Goal: Information Seeking & Learning: Check status

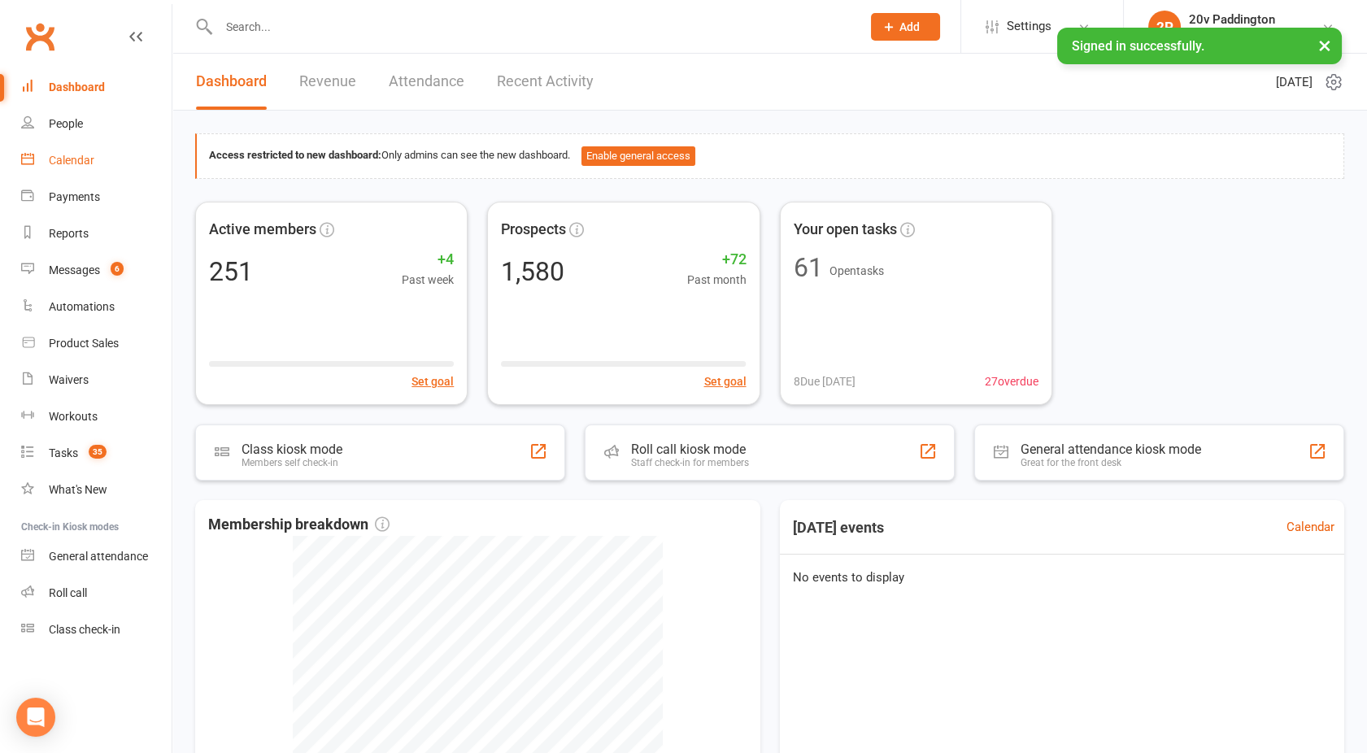
click at [57, 176] on link "Calendar" at bounding box center [96, 160] width 150 height 37
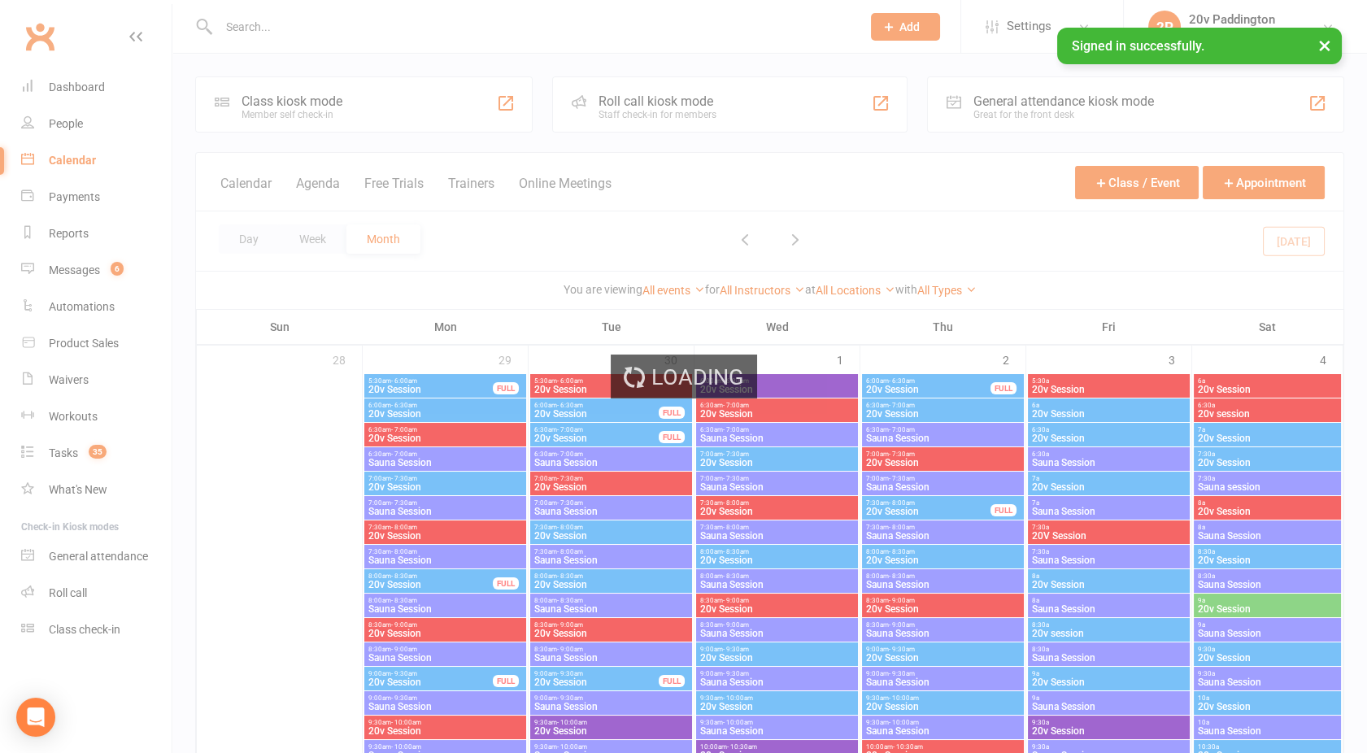
click at [324, 191] on div "Loading" at bounding box center [683, 376] width 1367 height 753
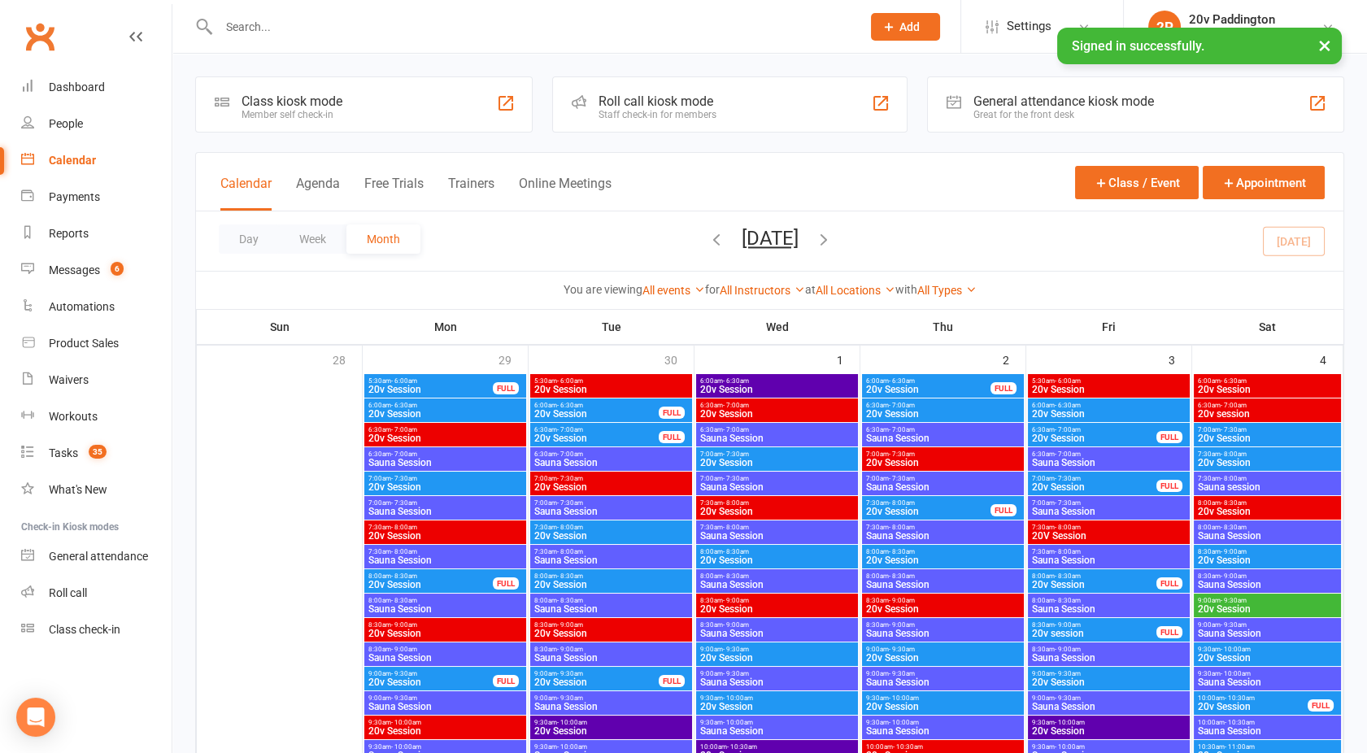
click at [319, 181] on button "Agenda" at bounding box center [318, 193] width 44 height 35
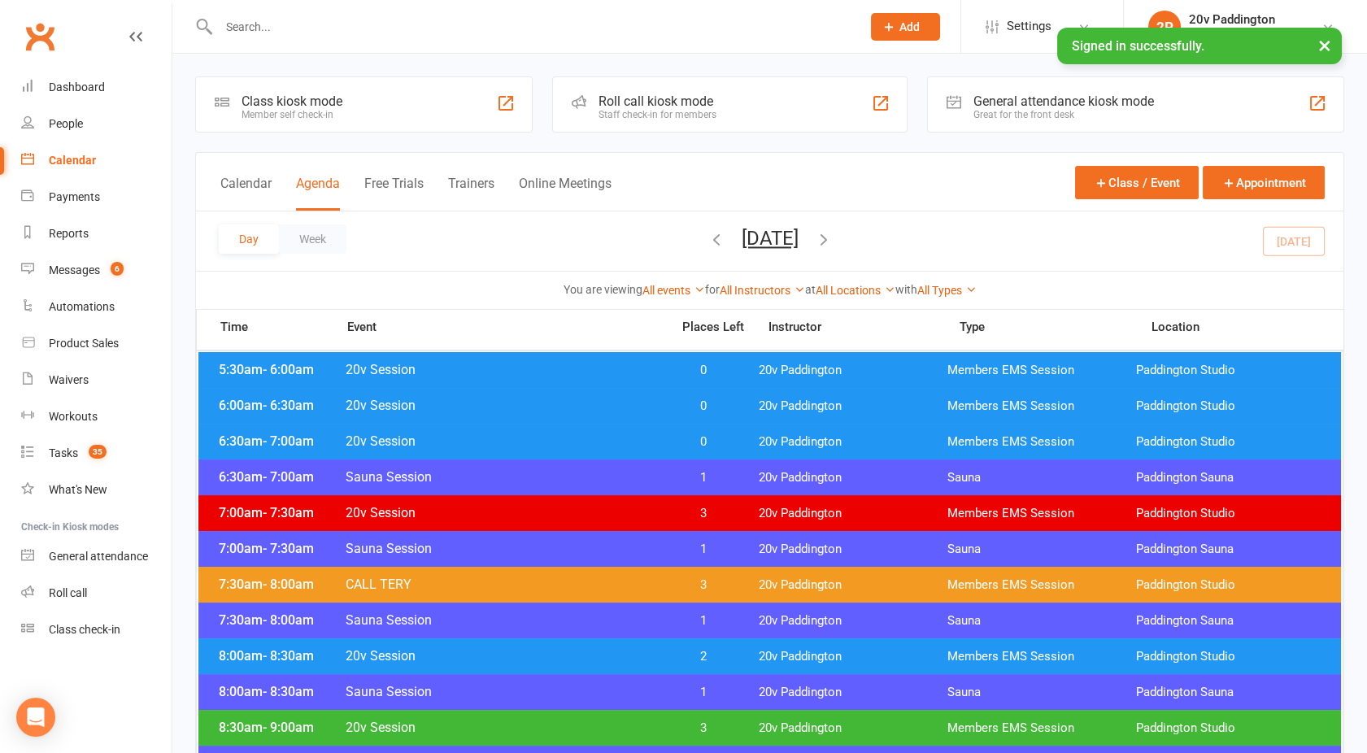
click at [833, 236] on icon "button" at bounding box center [824, 239] width 18 height 18
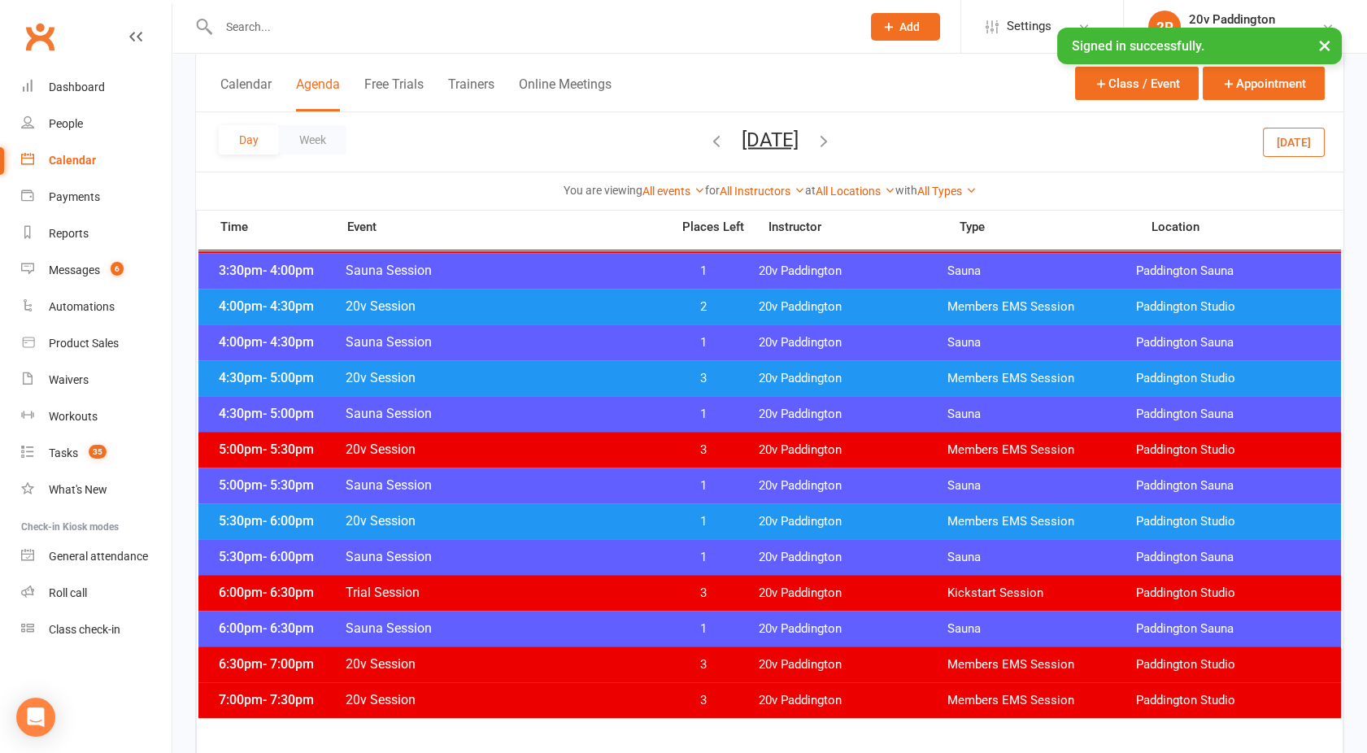
scroll to position [1261, 0]
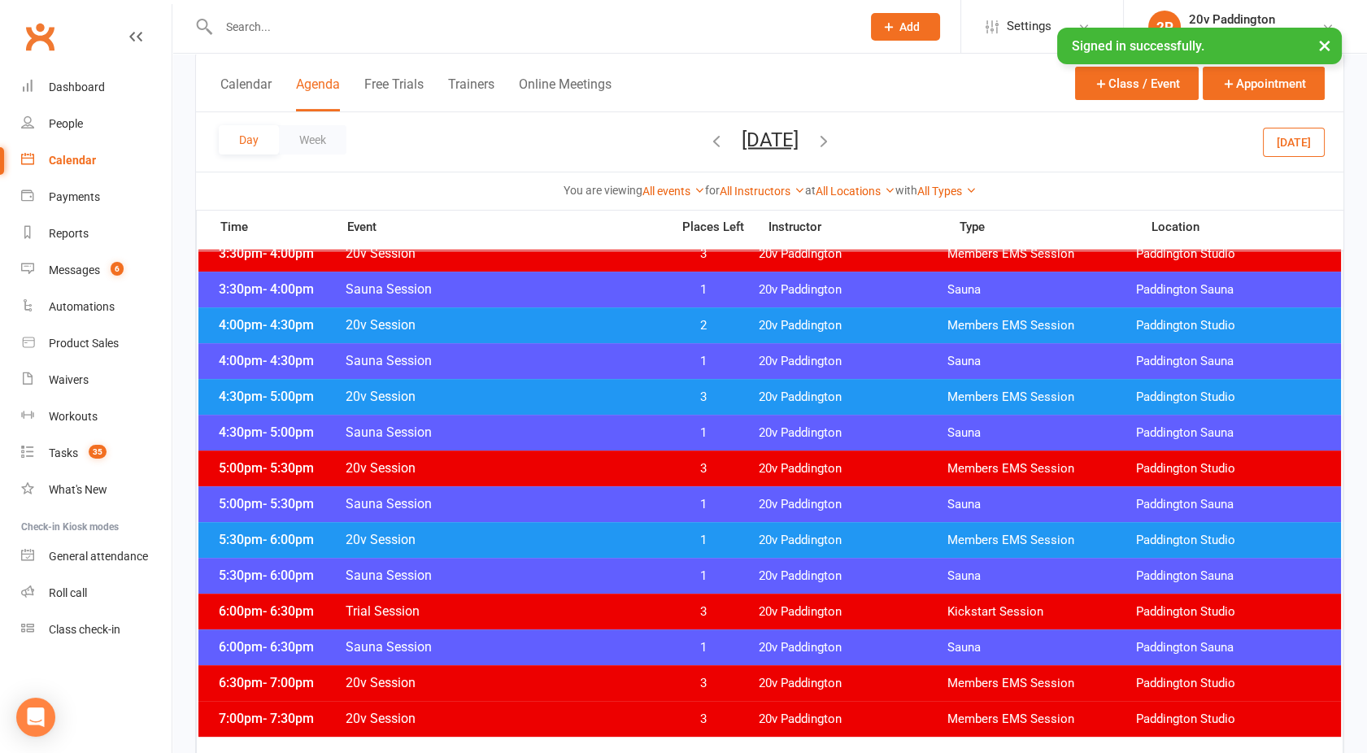
click at [833, 140] on icon "button" at bounding box center [824, 140] width 18 height 18
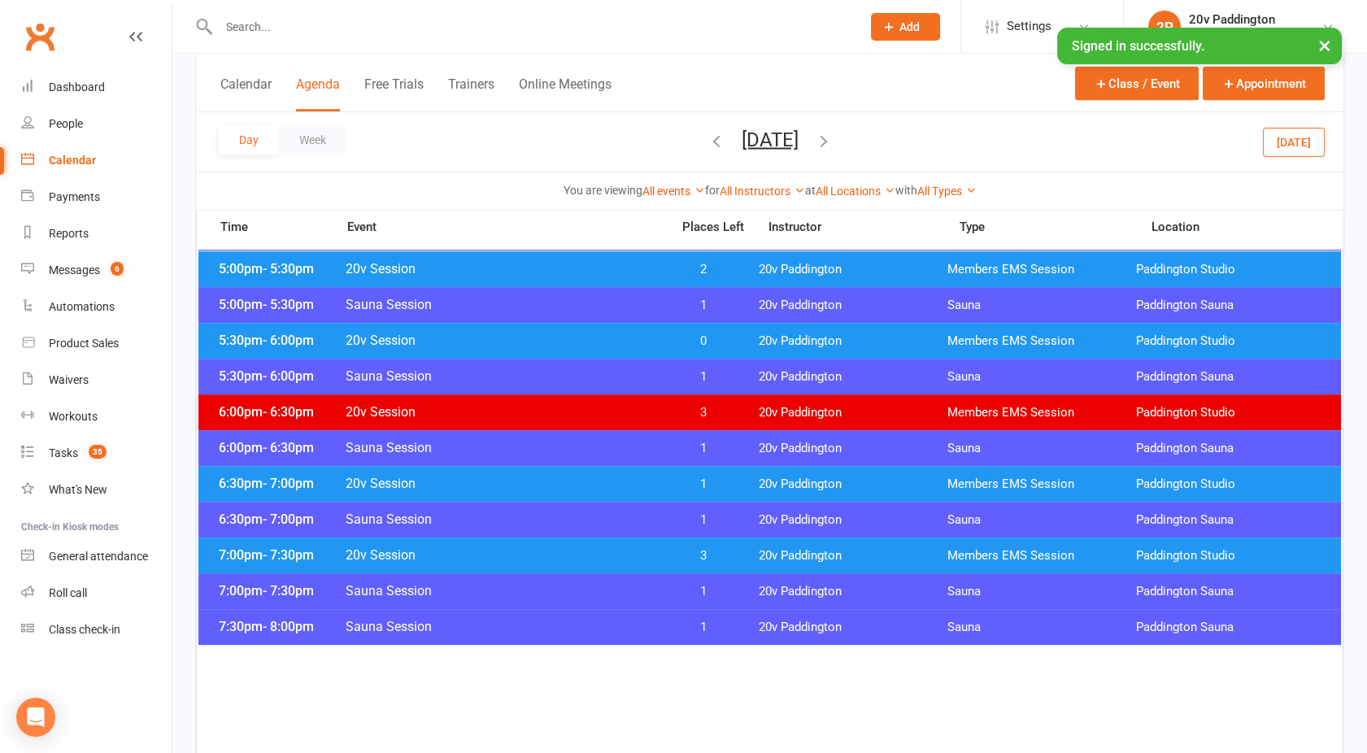
scroll to position [1464, 0]
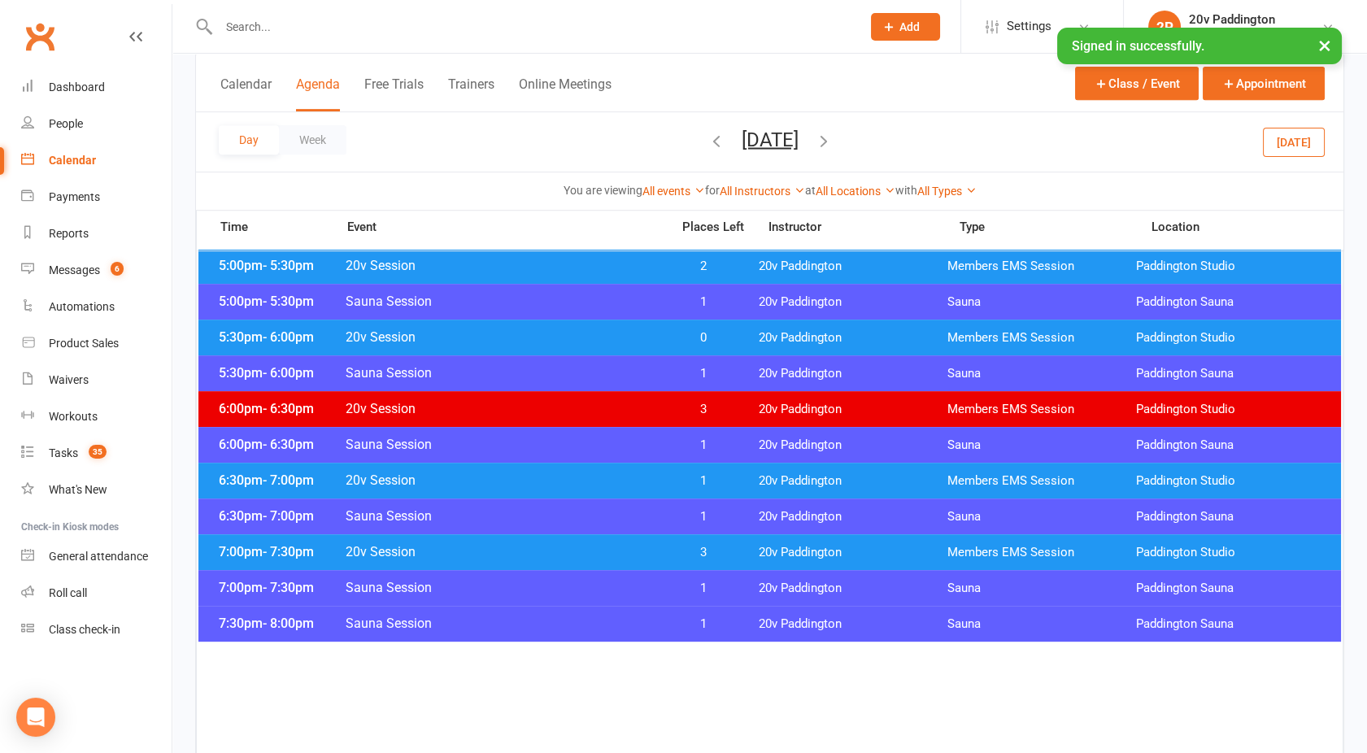
click at [833, 136] on icon "button" at bounding box center [824, 140] width 18 height 18
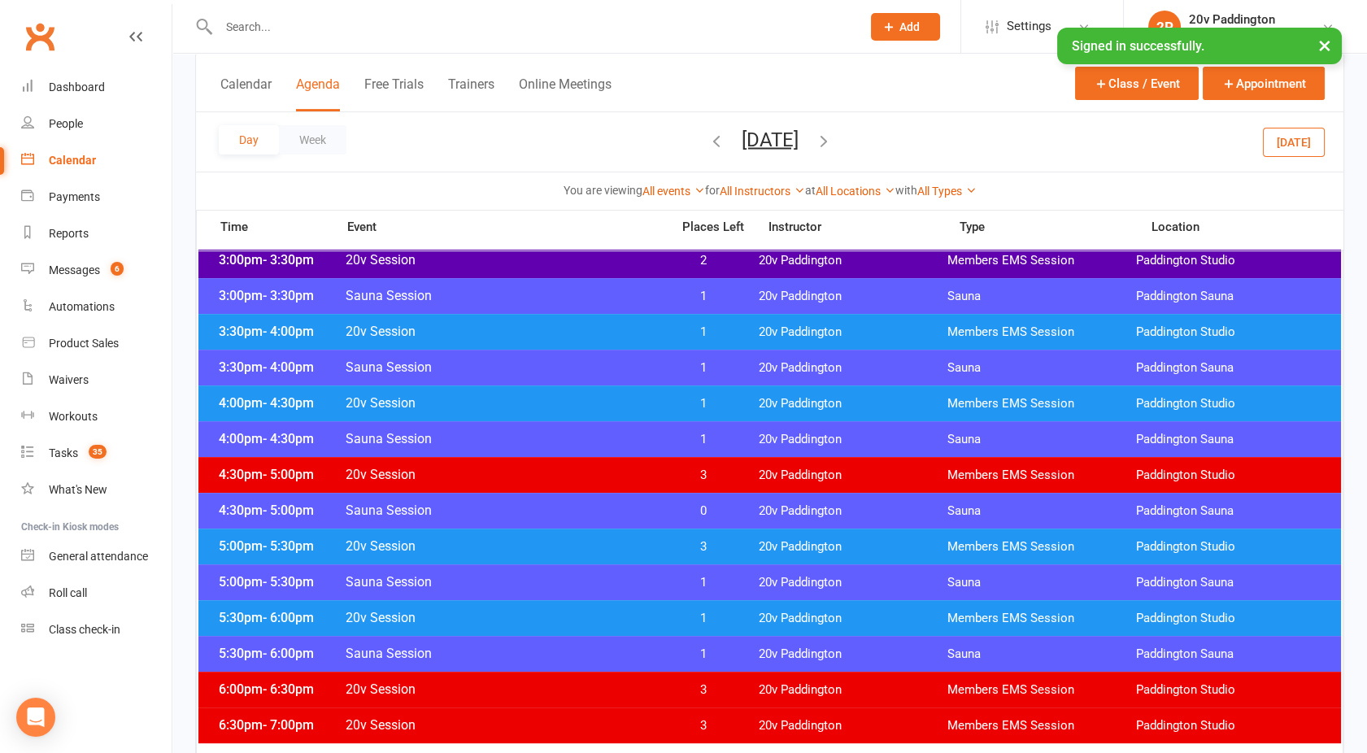
scroll to position [1267, 0]
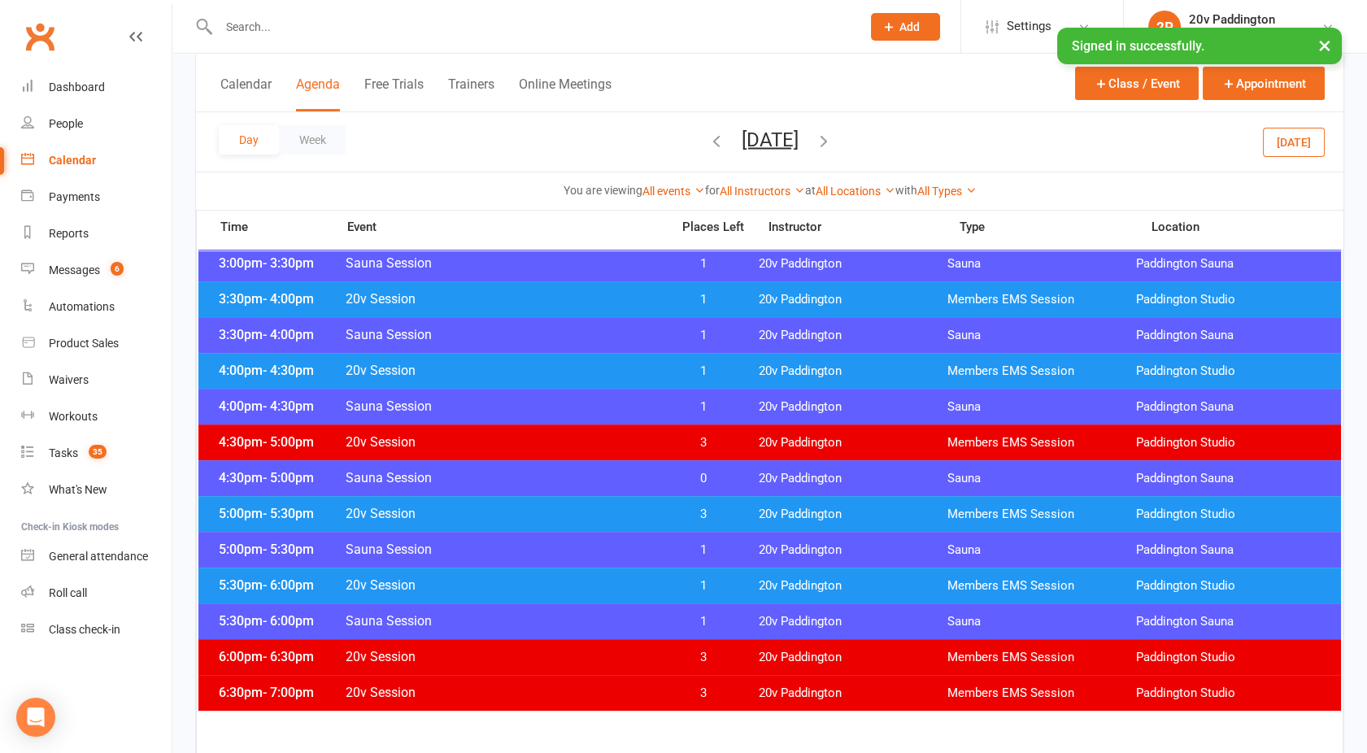
click at [833, 128] on button "button" at bounding box center [824, 142] width 18 height 28
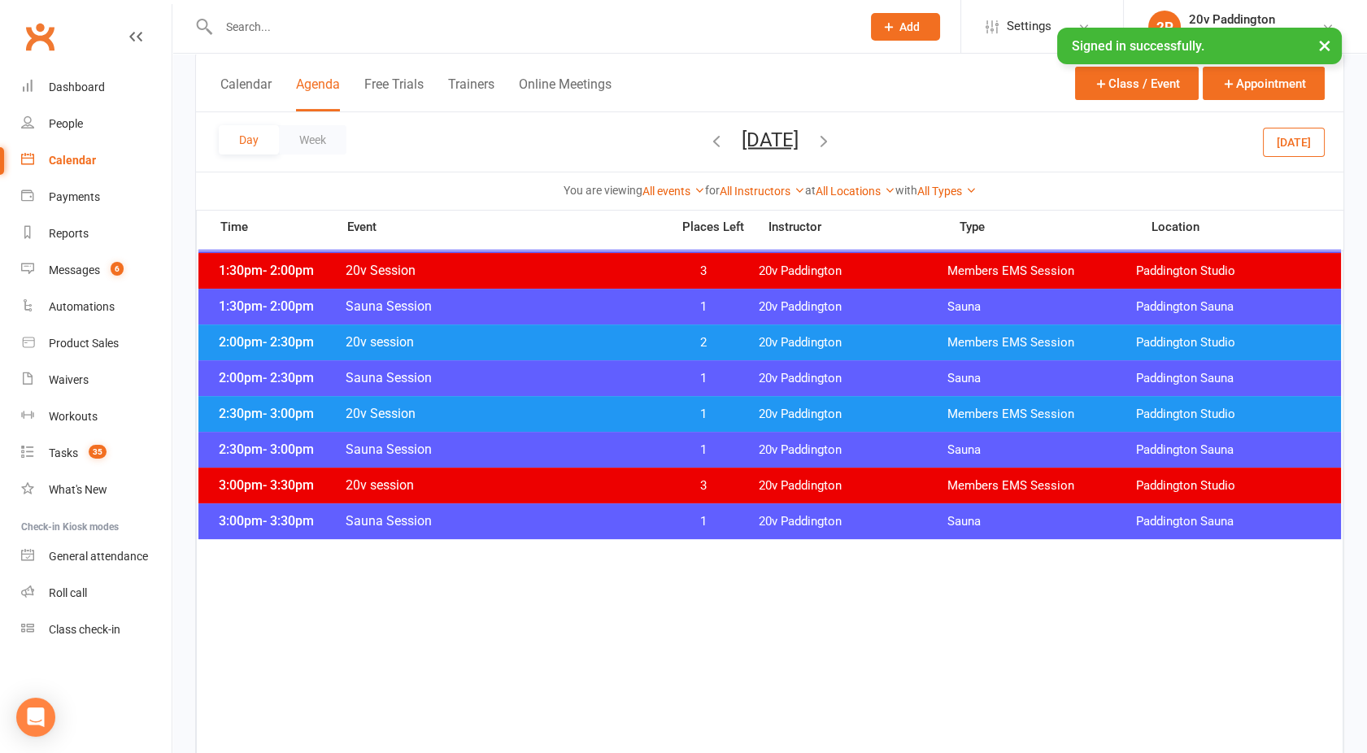
scroll to position [1052, 0]
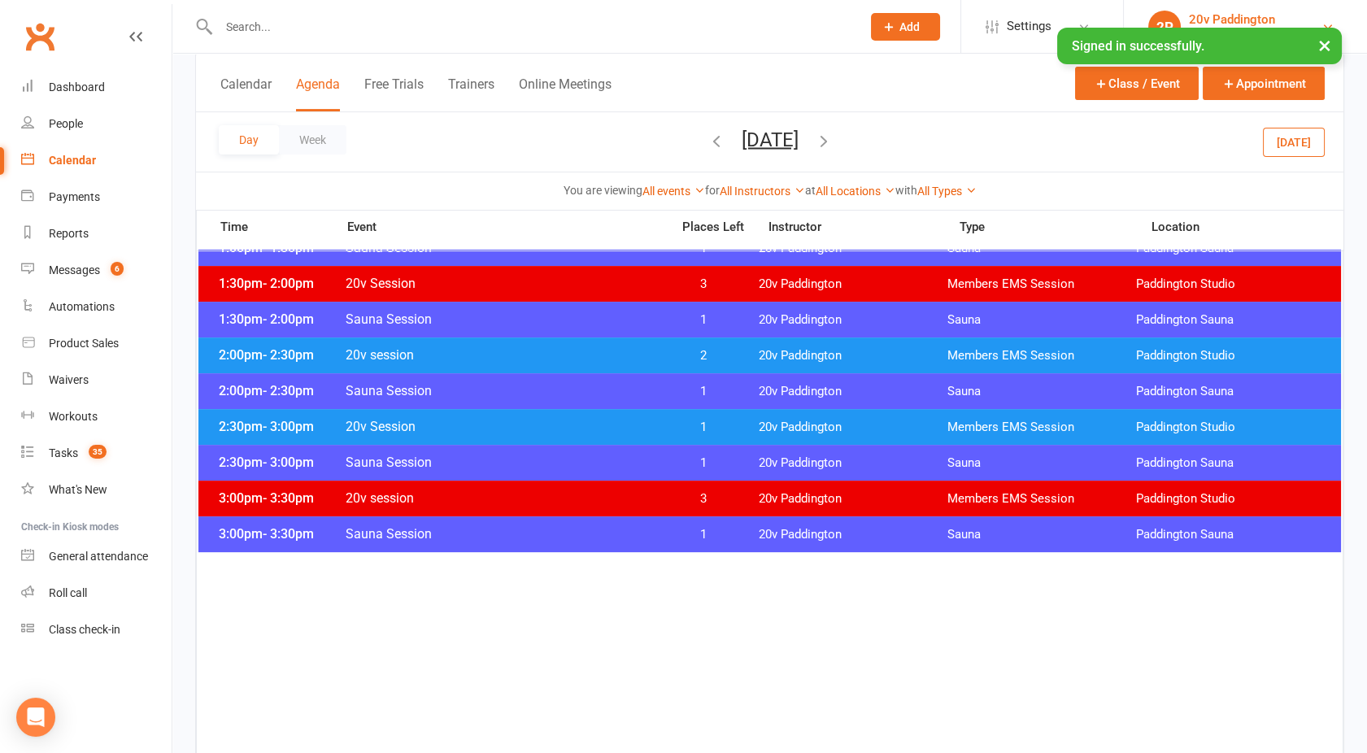
click at [1207, 14] on div "20v Paddington" at bounding box center [1232, 19] width 86 height 15
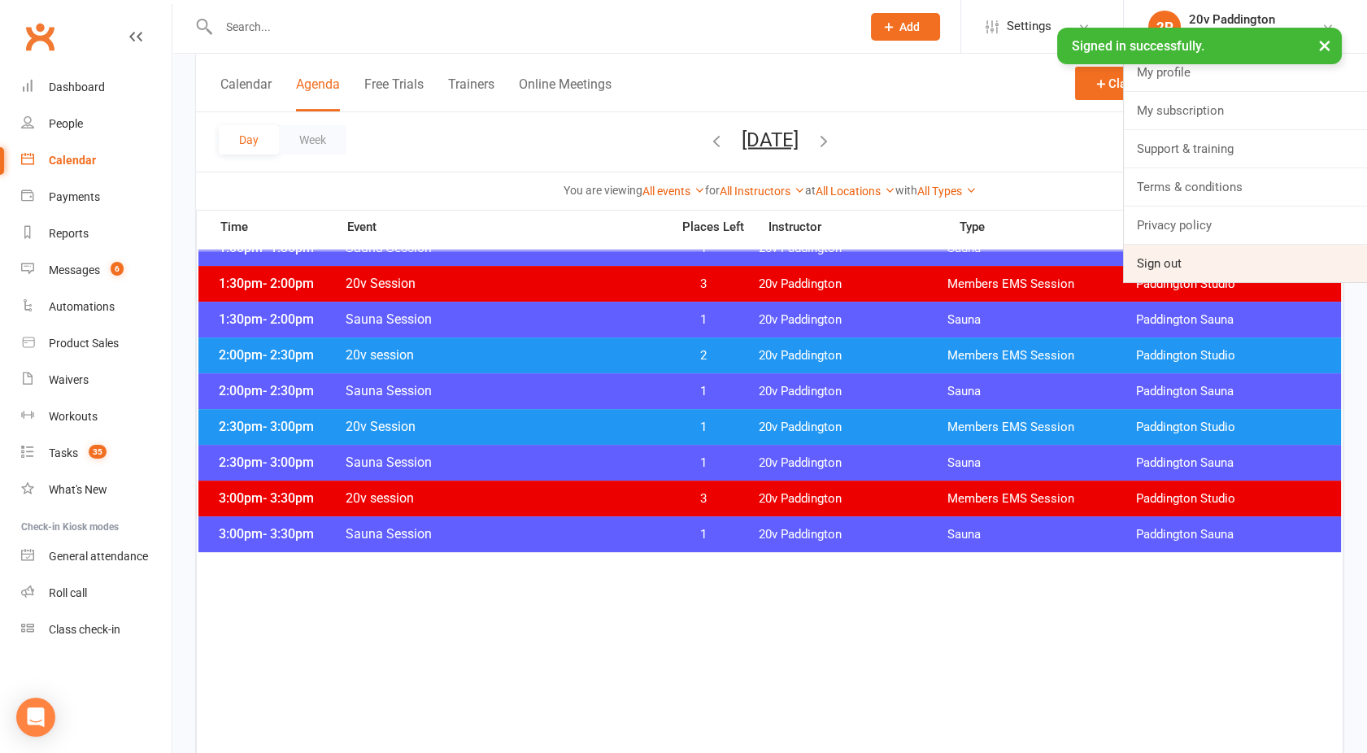
click at [1189, 247] on link "Sign out" at bounding box center [1245, 263] width 243 height 37
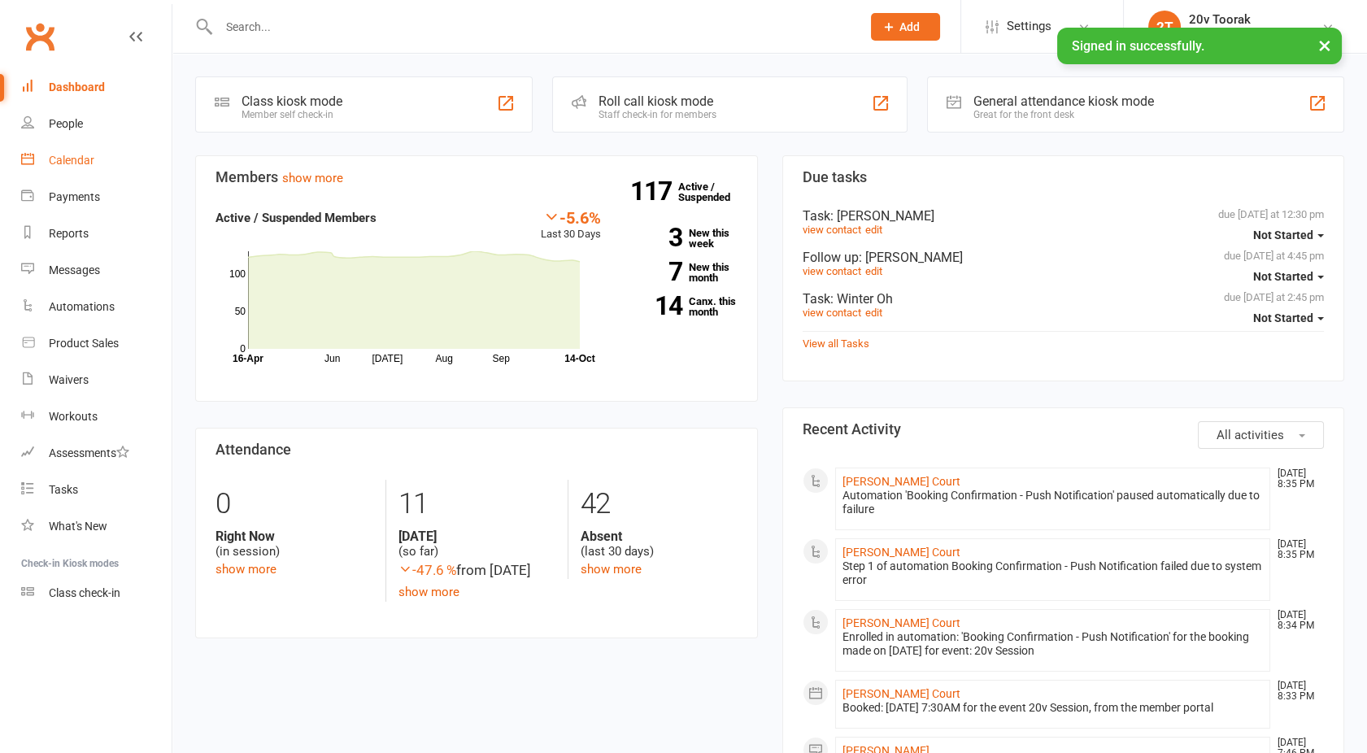
click at [89, 168] on link "Calendar" at bounding box center [96, 160] width 150 height 37
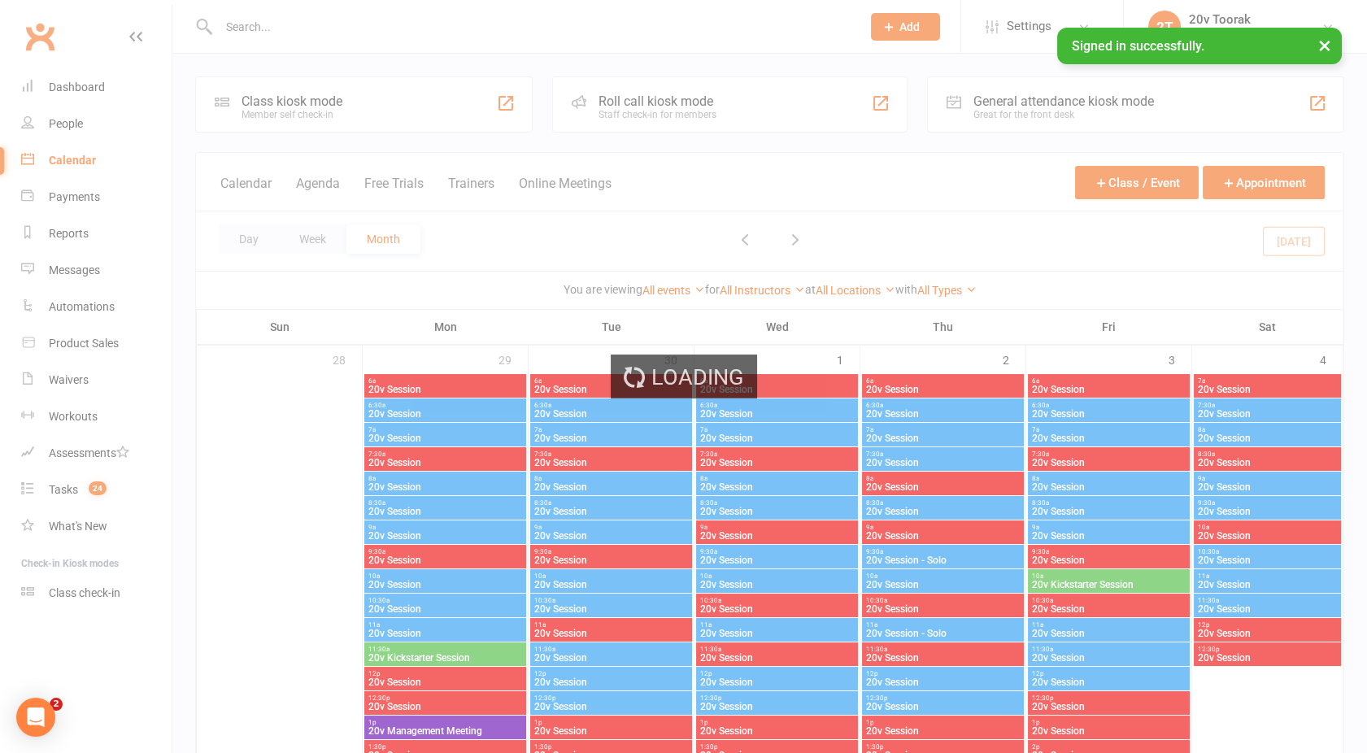
click at [320, 185] on div "Loading" at bounding box center [683, 376] width 1367 height 753
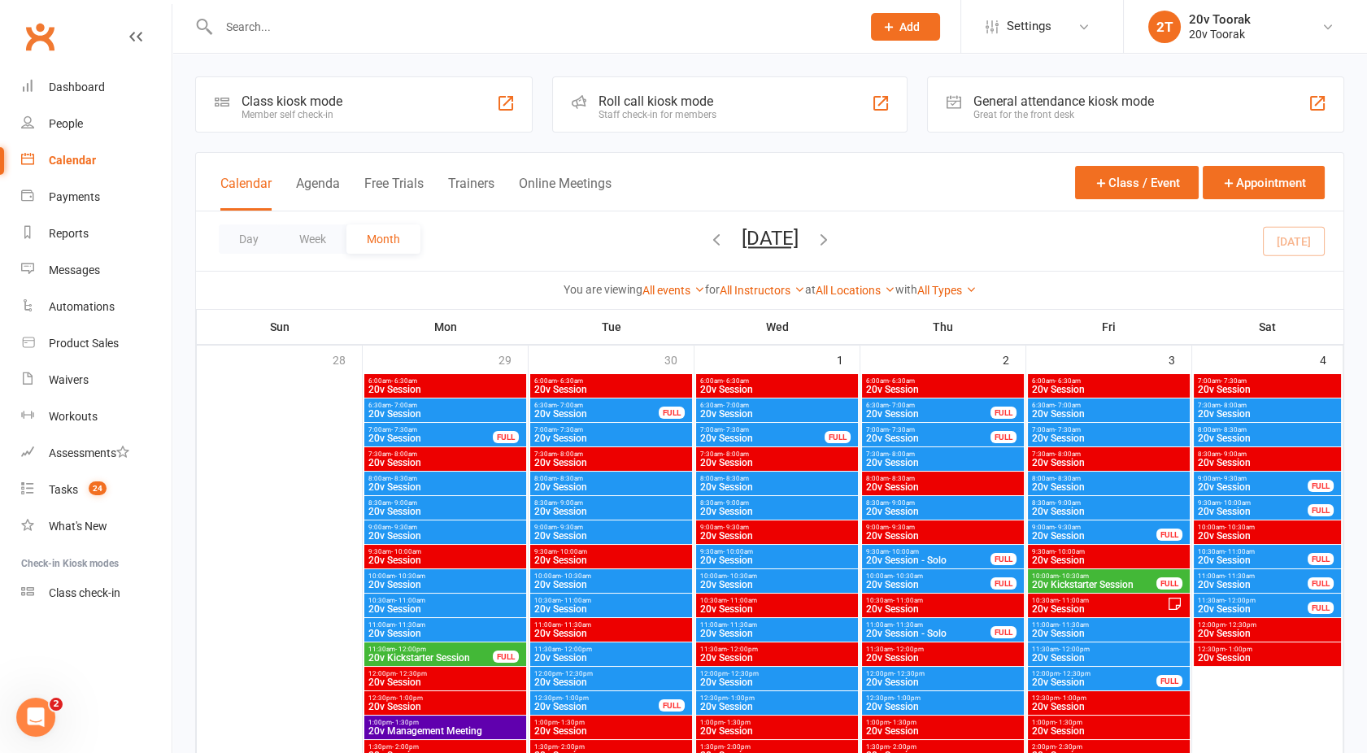
click at [320, 185] on button "Agenda" at bounding box center [318, 193] width 44 height 35
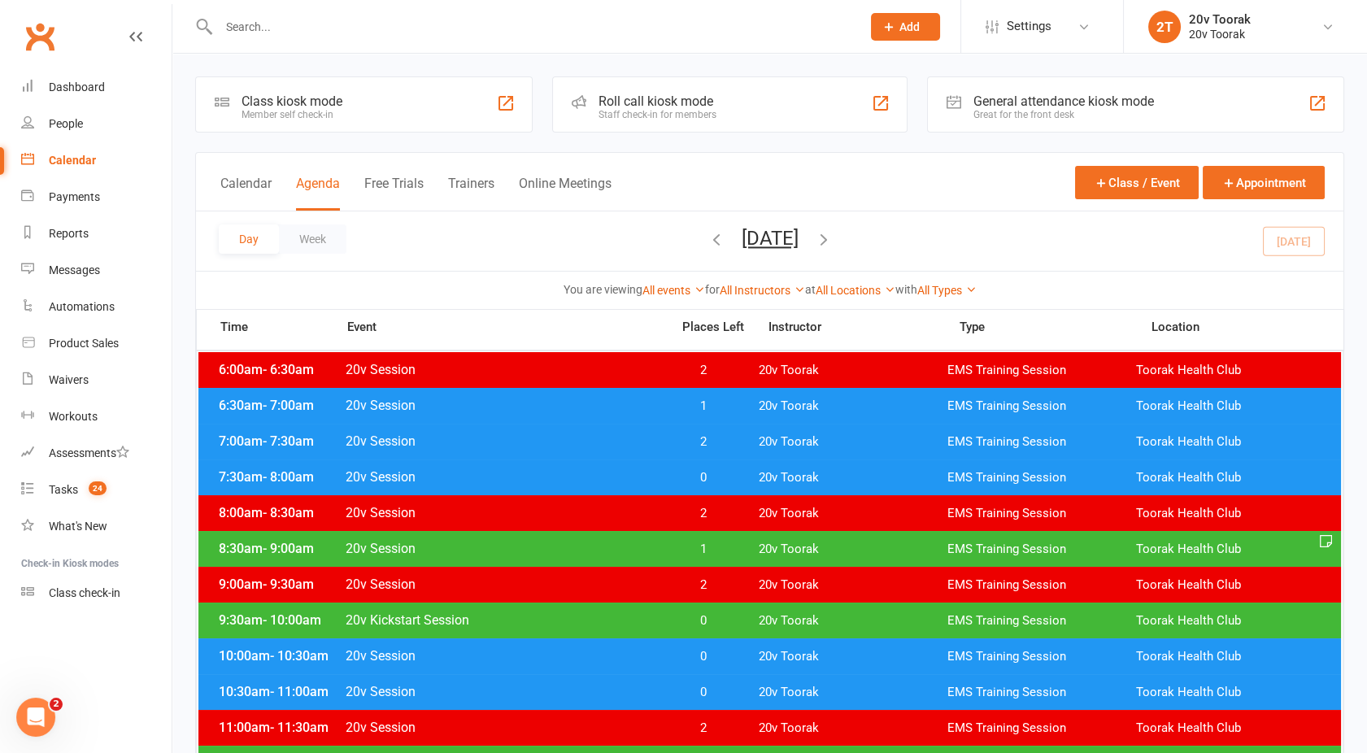
click at [742, 239] on button "[DATE]" at bounding box center [770, 238] width 57 height 23
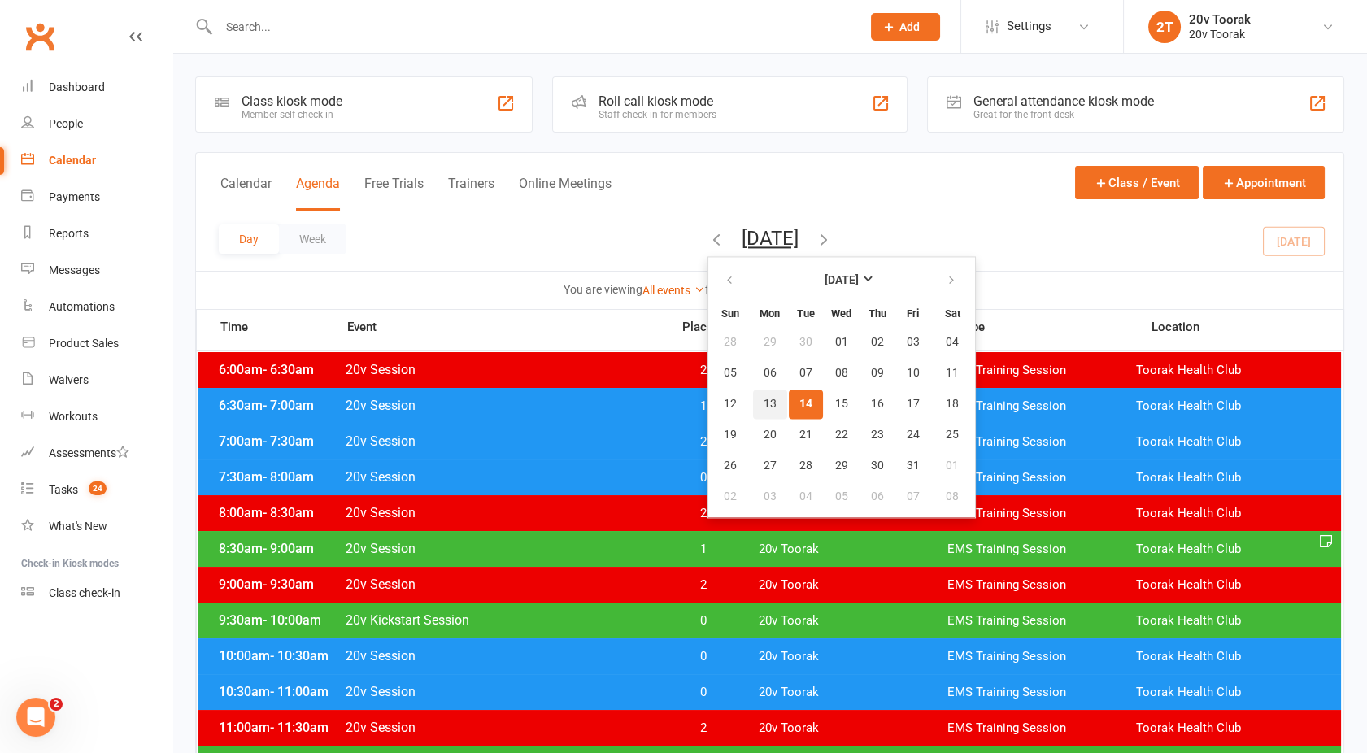
click at [764, 399] on span "13" at bounding box center [770, 404] width 13 height 13
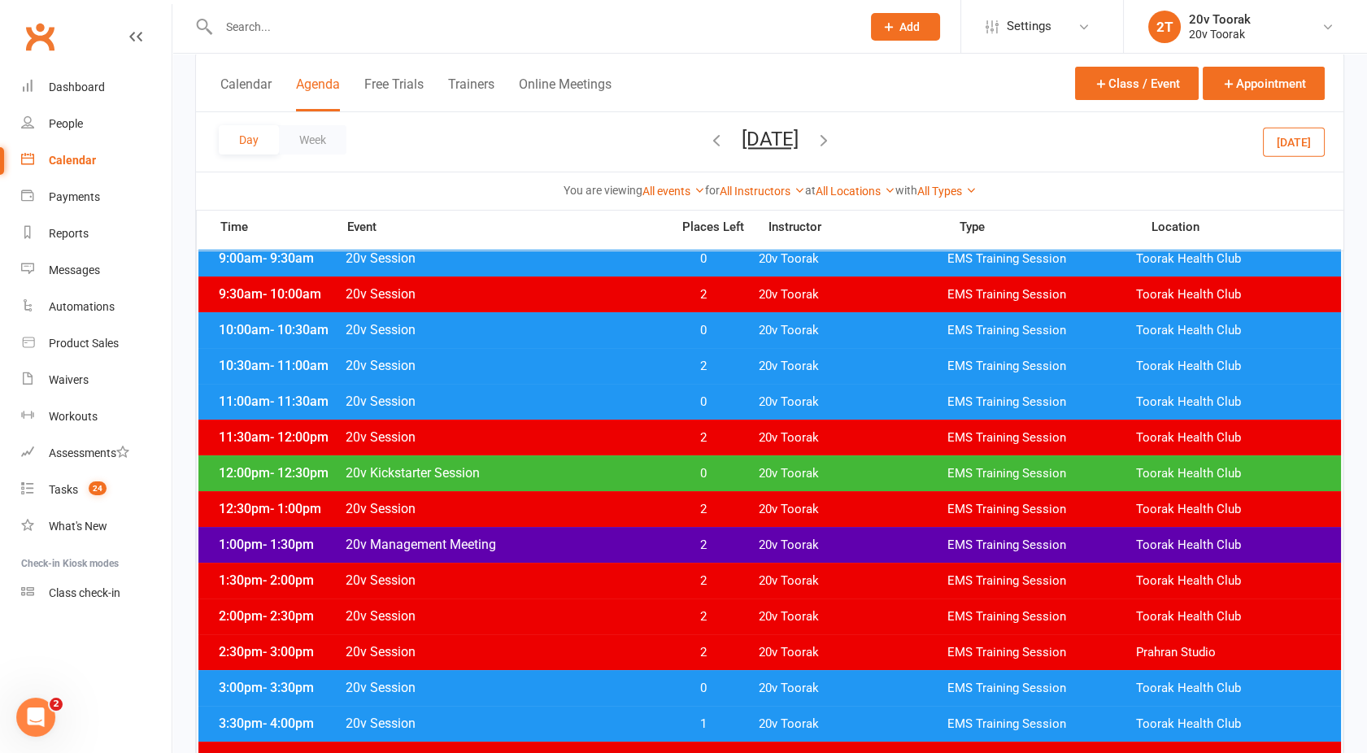
scroll to position [322, 0]
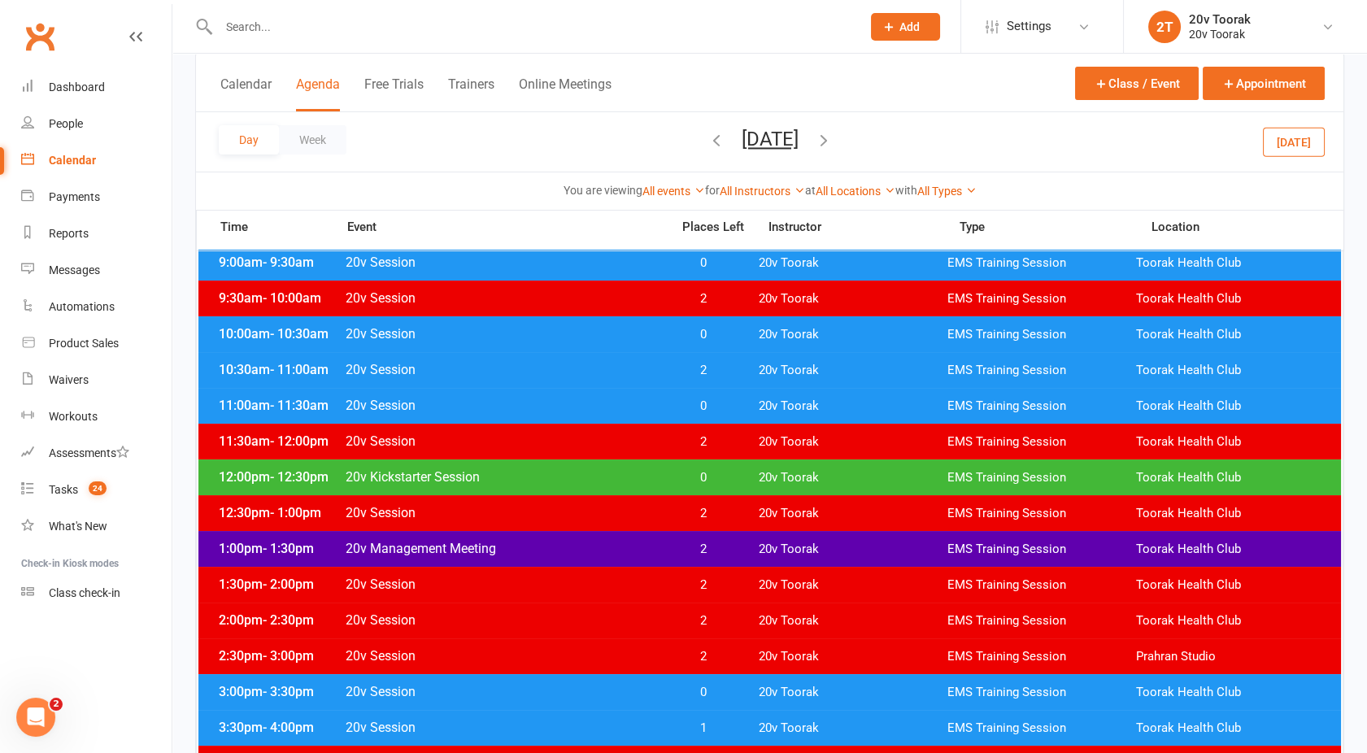
click at [585, 467] on div "12:00pm - 12:30pm 20v Kickstarter Session 0 20v Toorak EMS Training Session Too…" at bounding box center [769, 477] width 1142 height 36
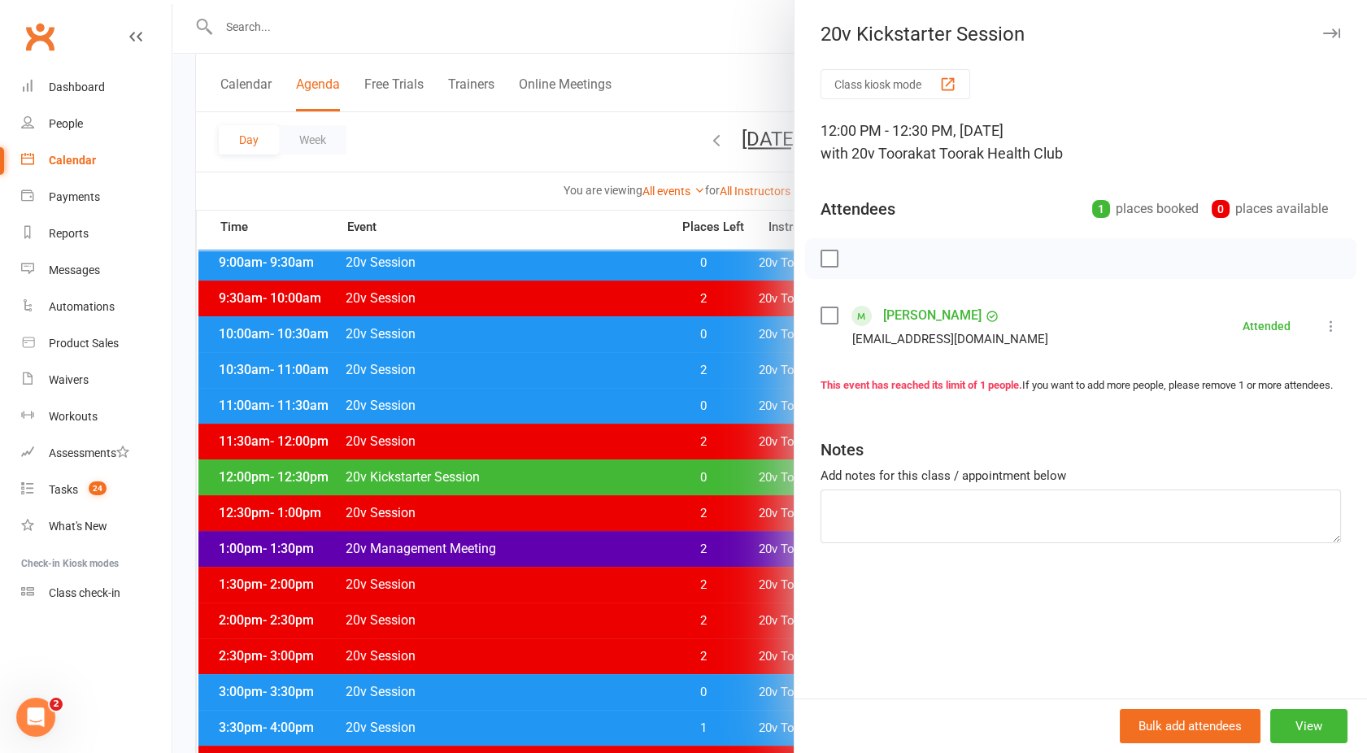
click at [585, 467] on div at bounding box center [769, 376] width 1194 height 753
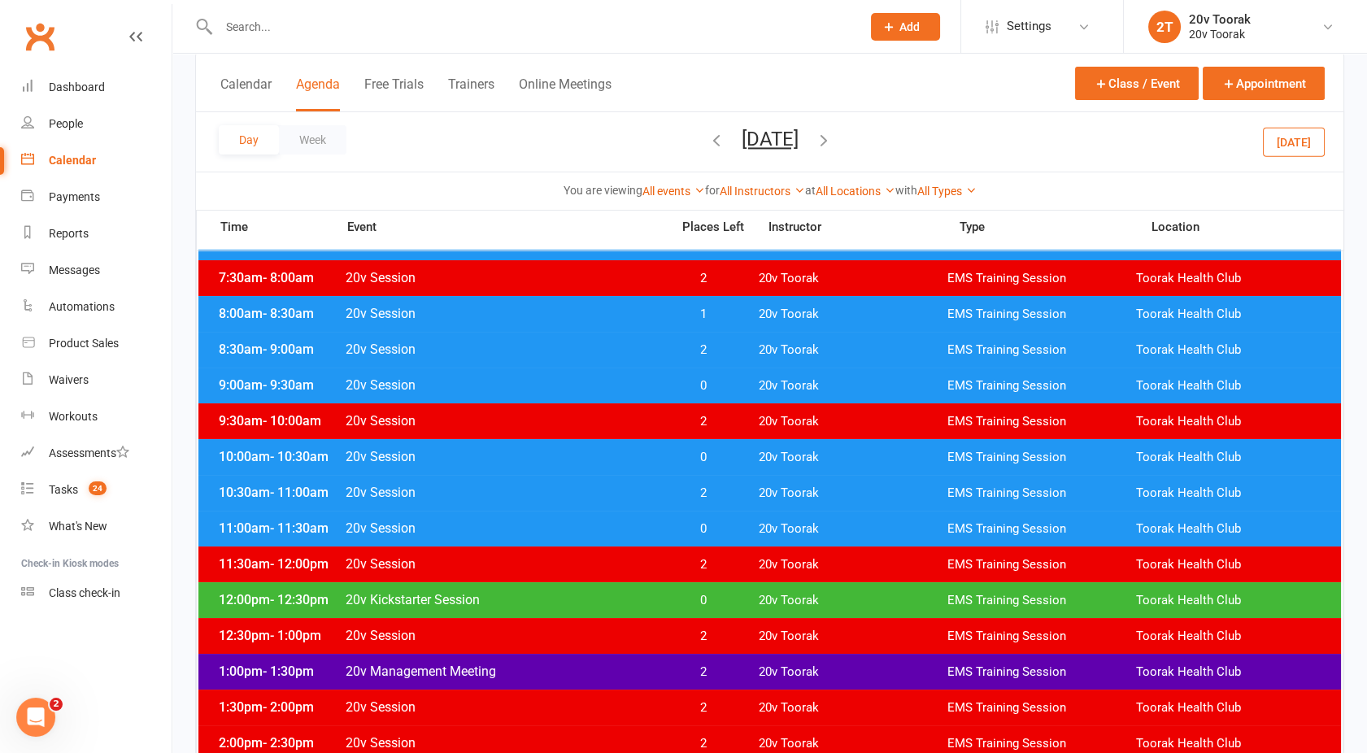
scroll to position [200, 0]
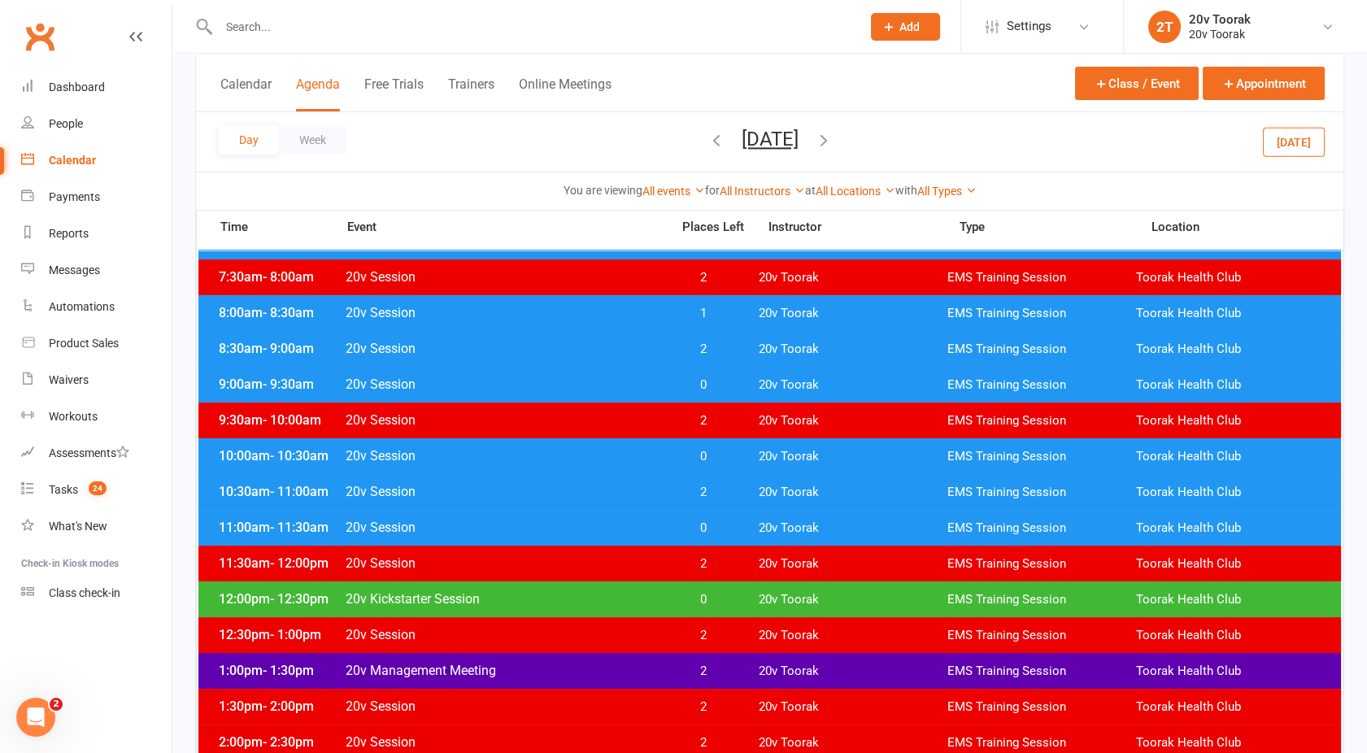
click at [833, 146] on icon "button" at bounding box center [824, 140] width 18 height 18
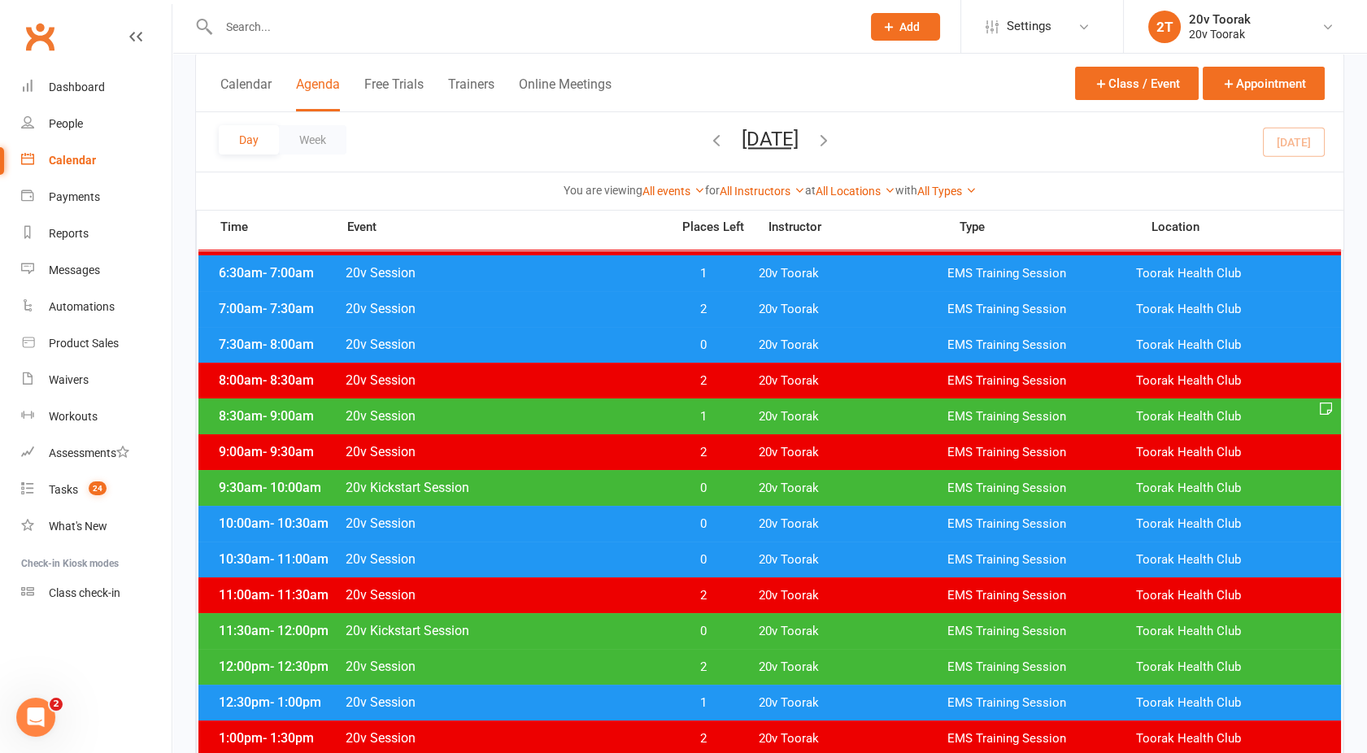
scroll to position [133, 0]
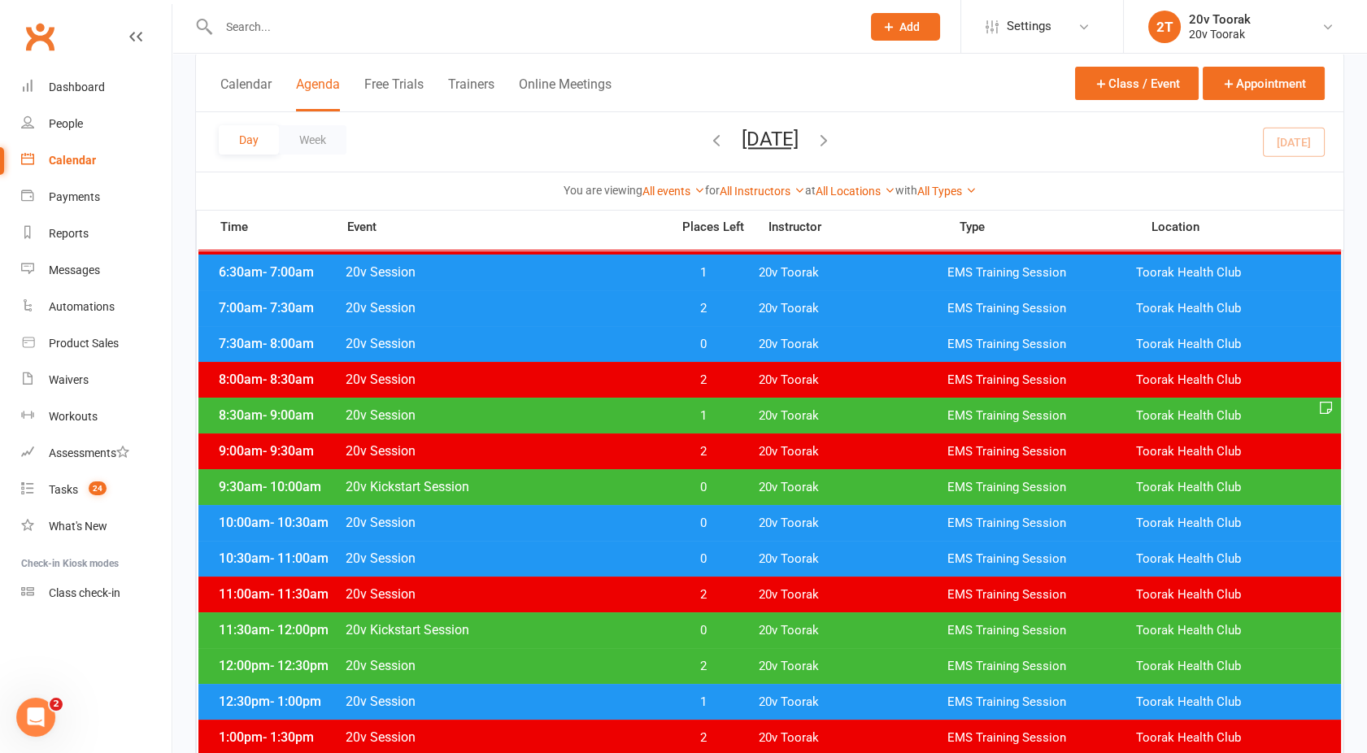
click at [758, 140] on button "[DATE]" at bounding box center [770, 139] width 57 height 23
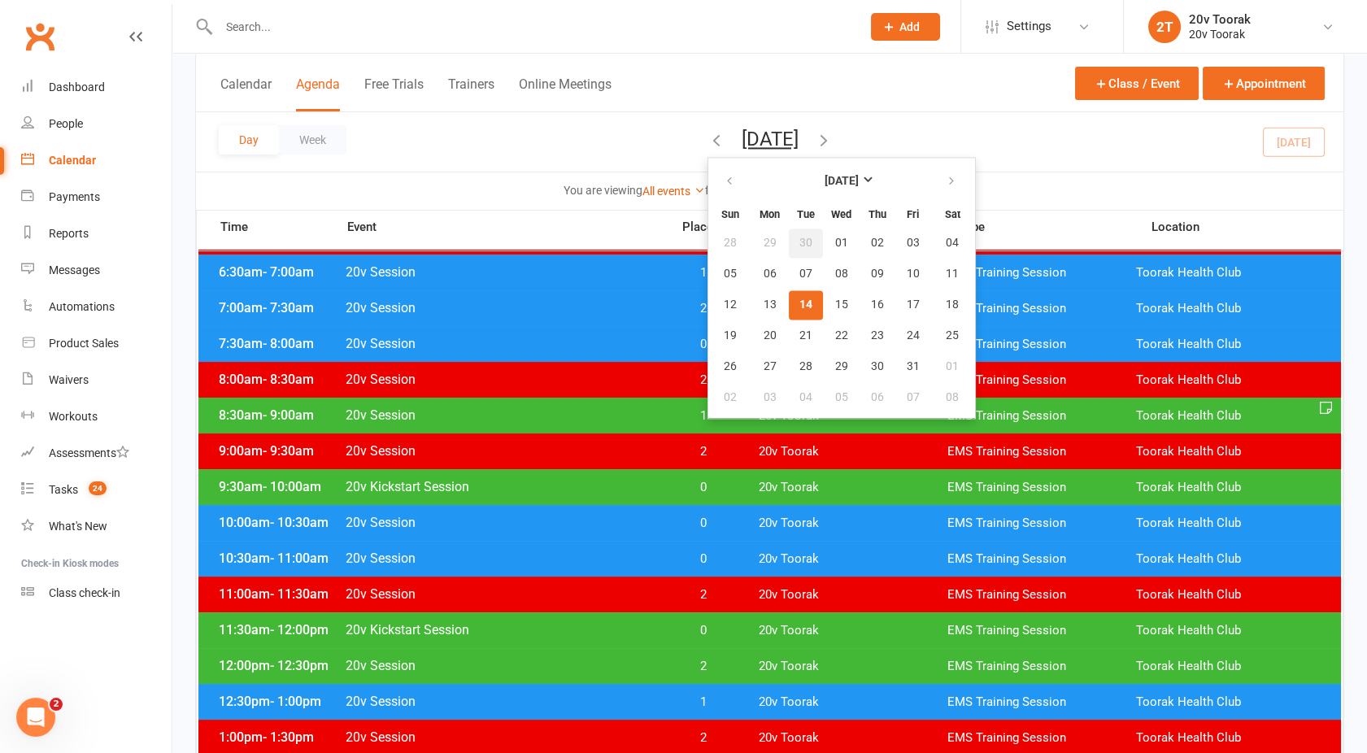
click at [789, 252] on button "30" at bounding box center [806, 242] width 34 height 29
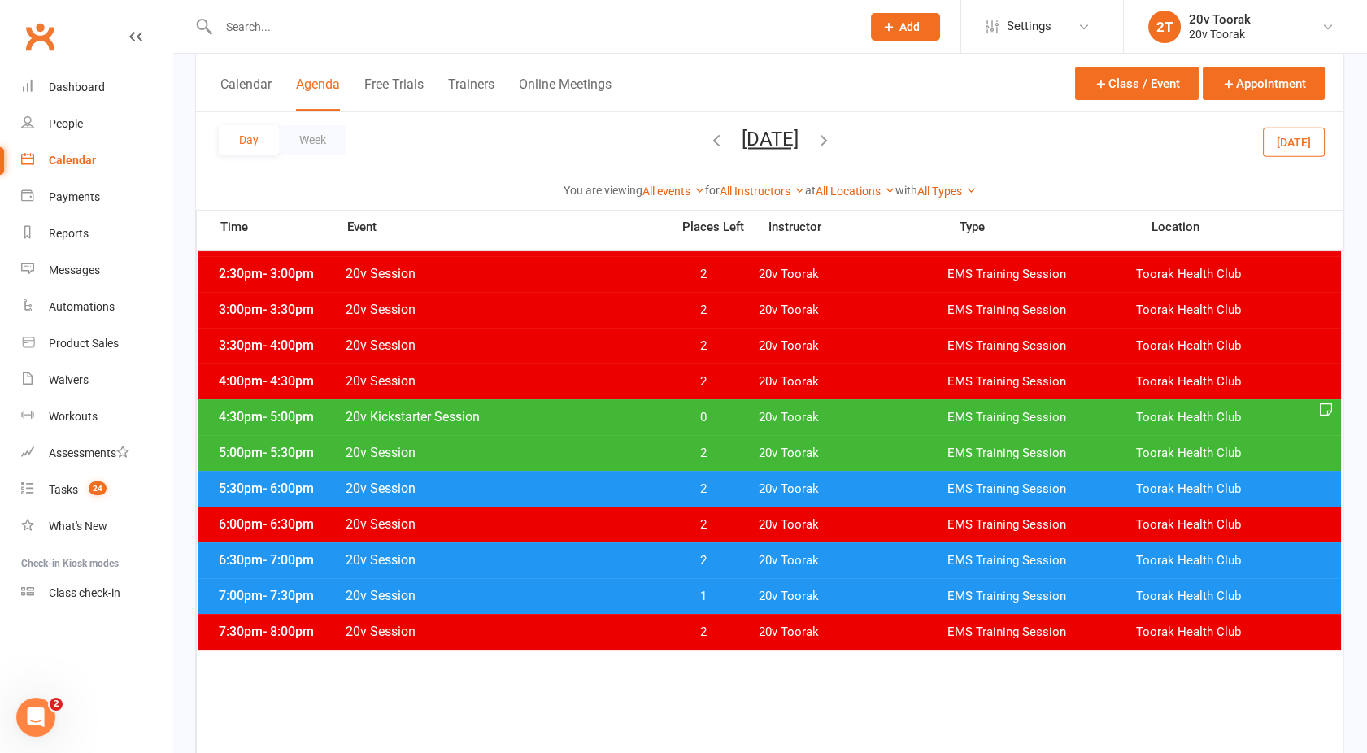
scroll to position [699, 0]
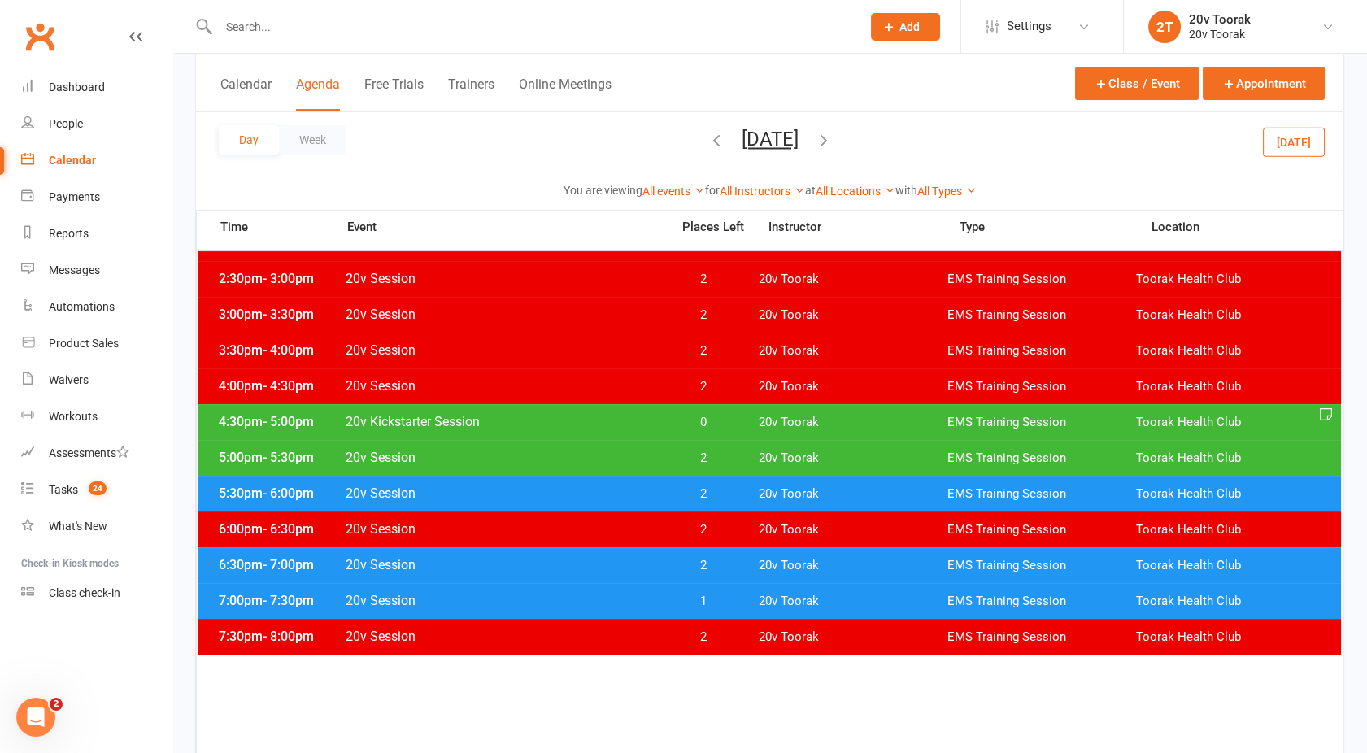
click at [768, 141] on button "[DATE]" at bounding box center [770, 139] width 57 height 23
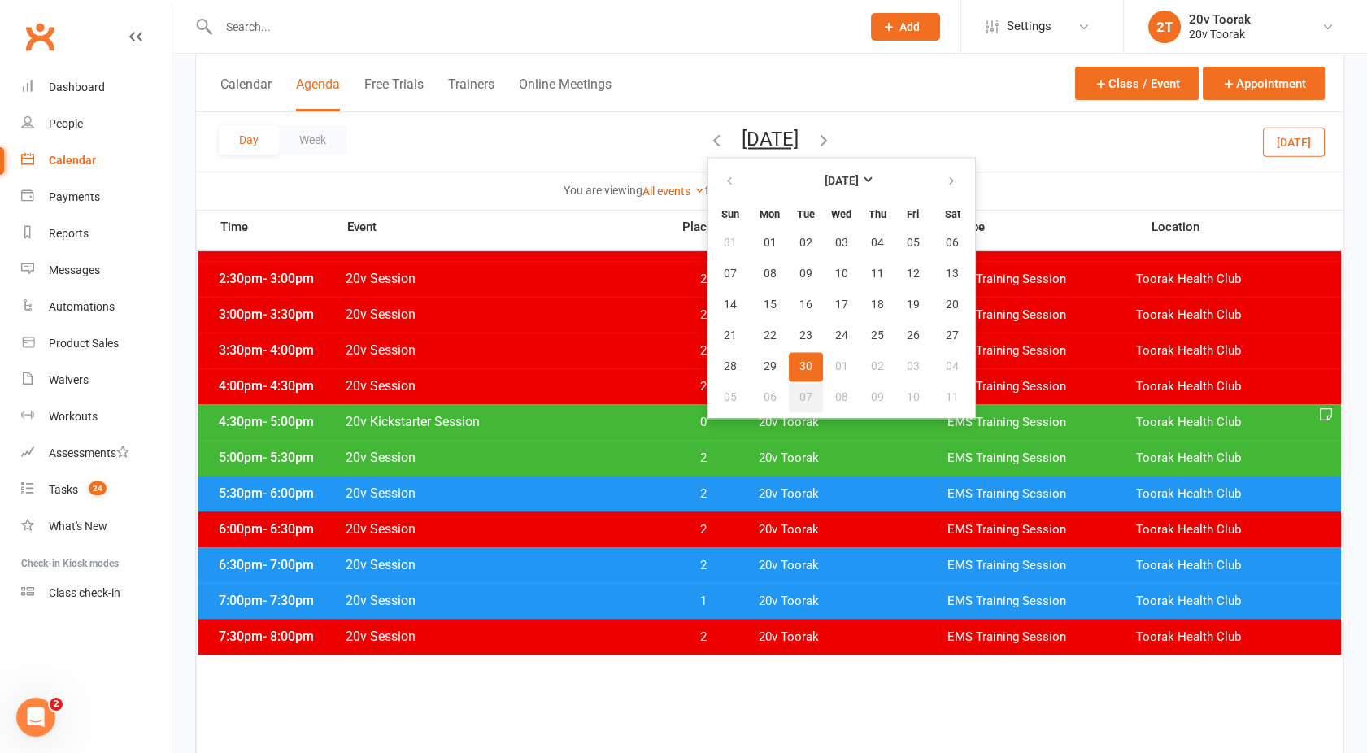
click at [799, 393] on span "07" at bounding box center [805, 397] width 13 height 13
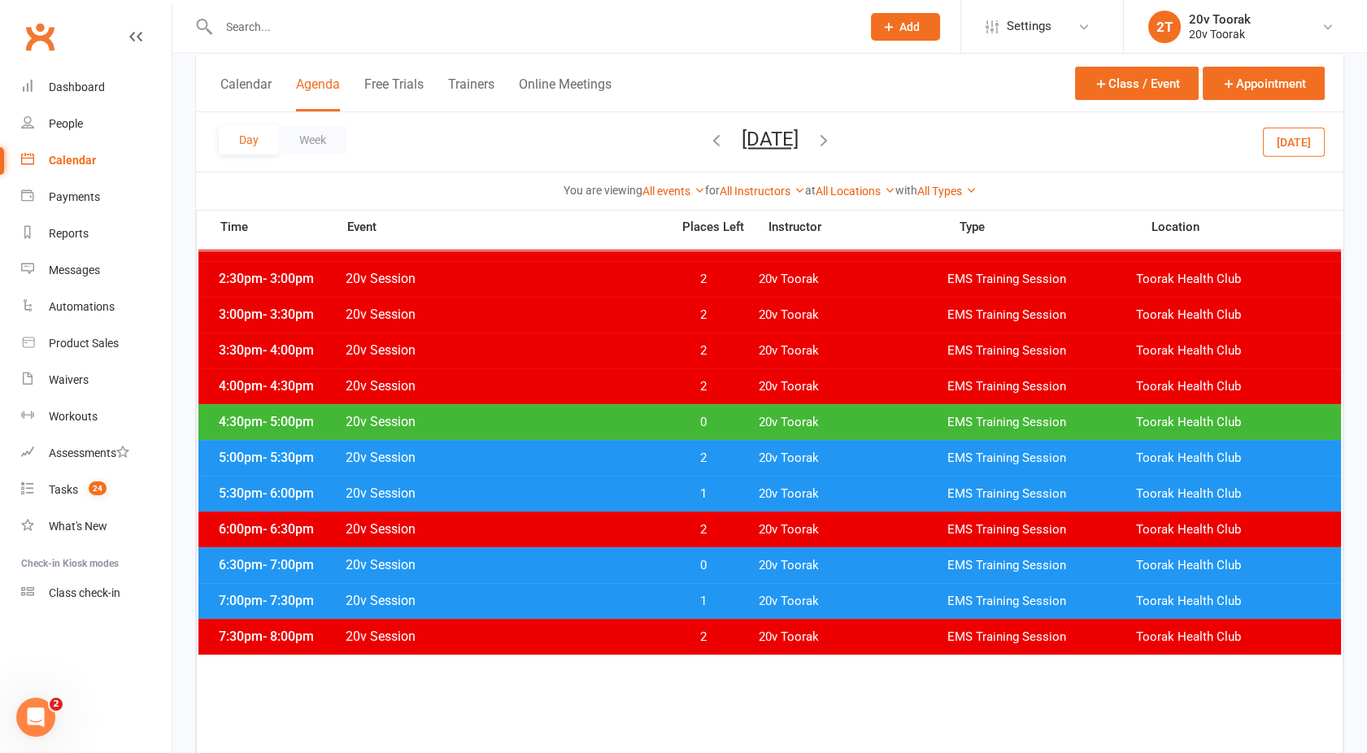
click at [833, 141] on icon "button" at bounding box center [824, 140] width 18 height 18
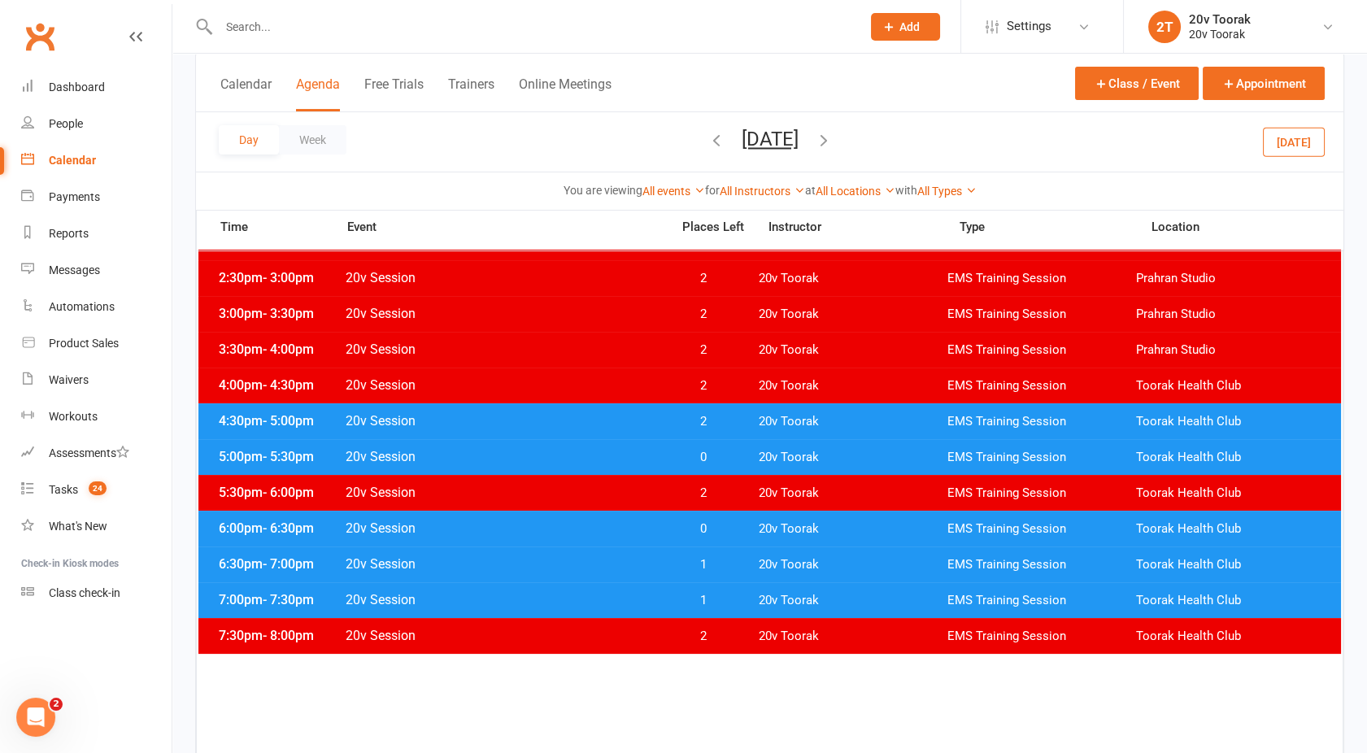
scroll to position [701, 0]
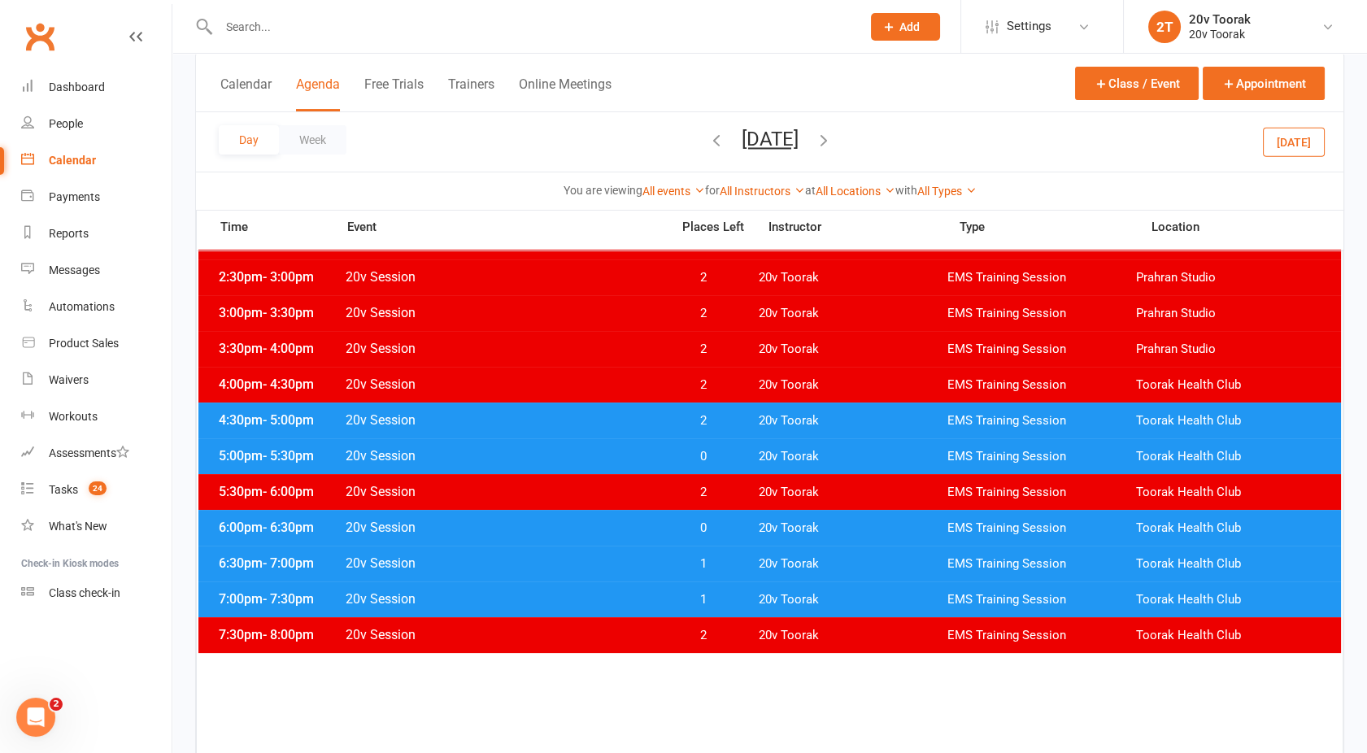
click at [833, 139] on icon "button" at bounding box center [824, 140] width 18 height 18
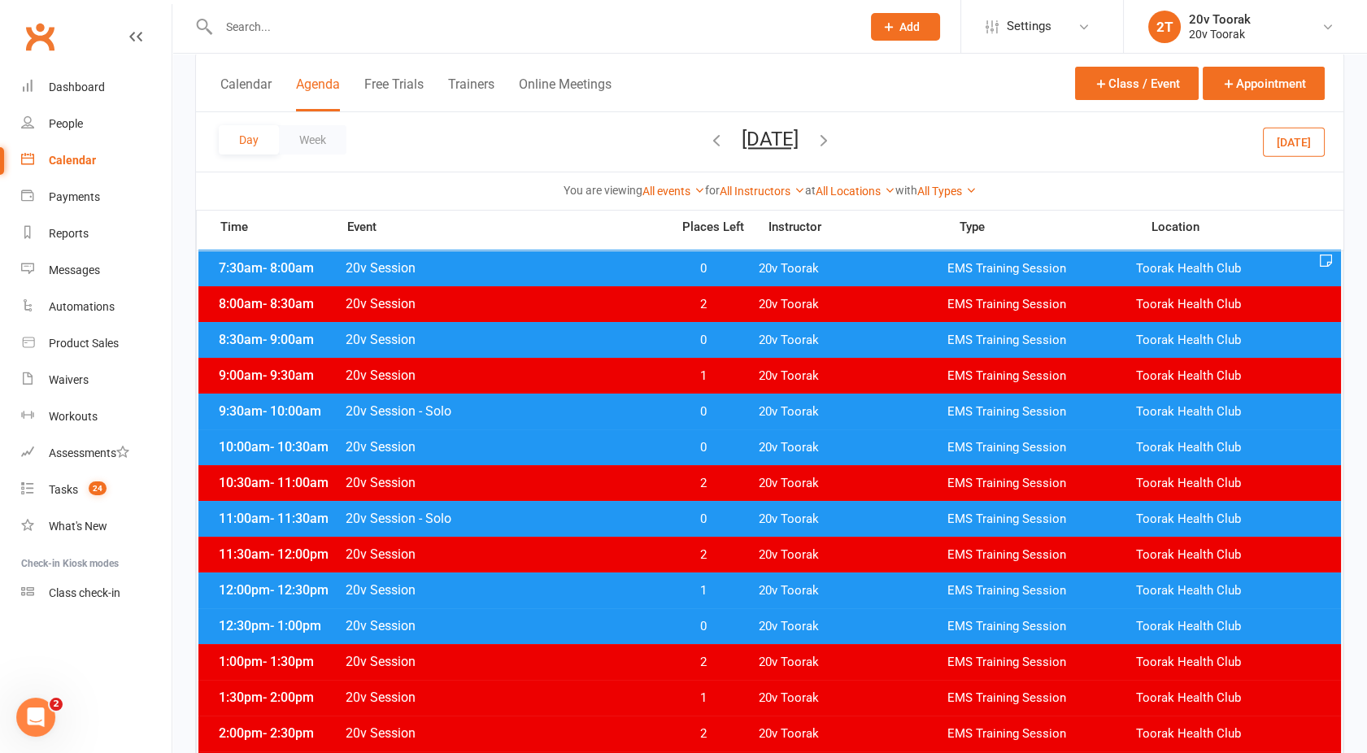
scroll to position [0, 0]
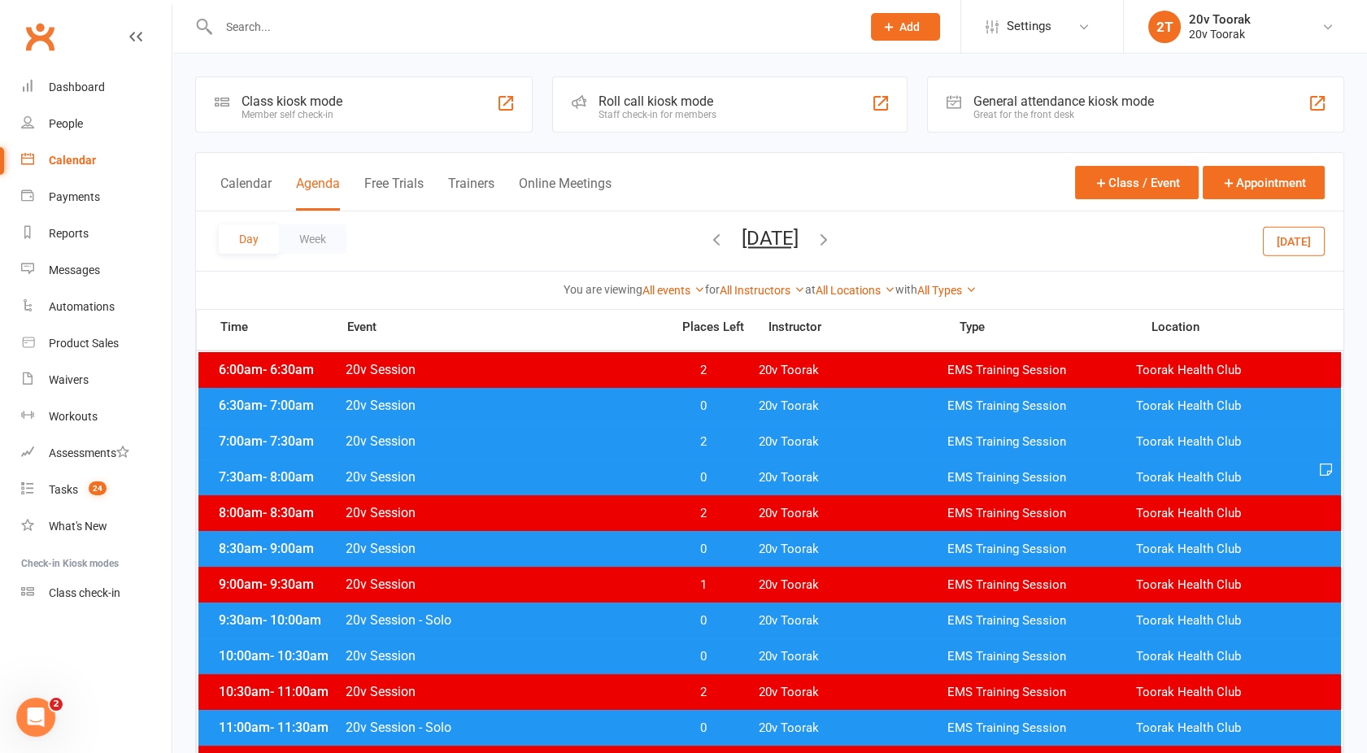
click at [833, 236] on icon "button" at bounding box center [824, 239] width 18 height 18
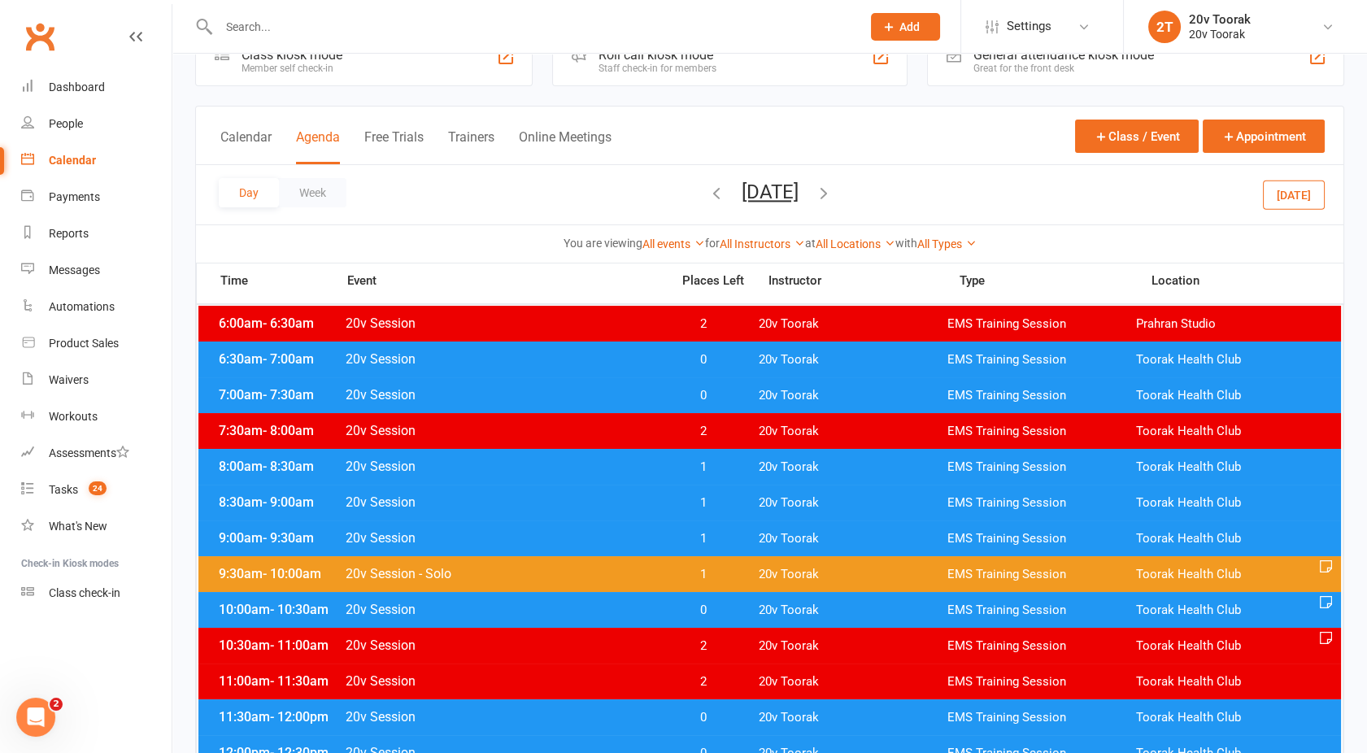
scroll to position [99, 0]
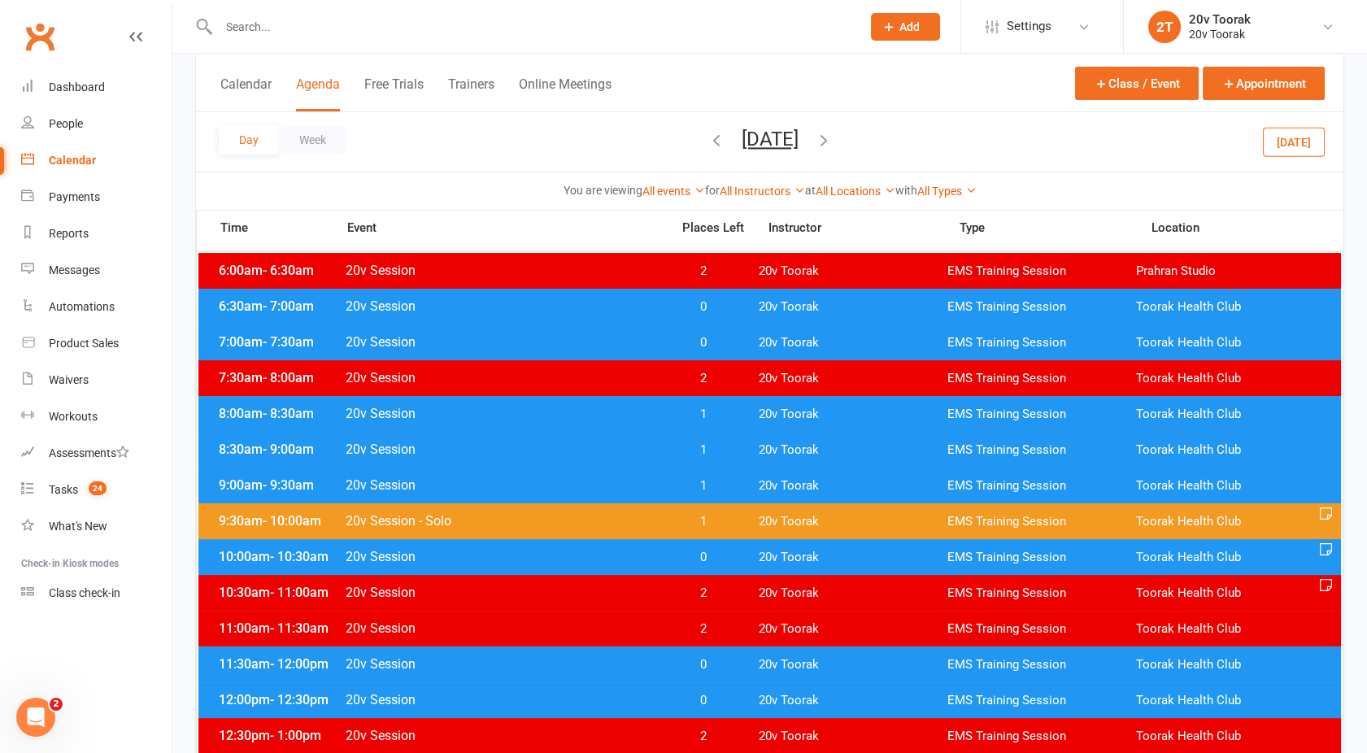
click at [833, 141] on icon "button" at bounding box center [824, 140] width 18 height 18
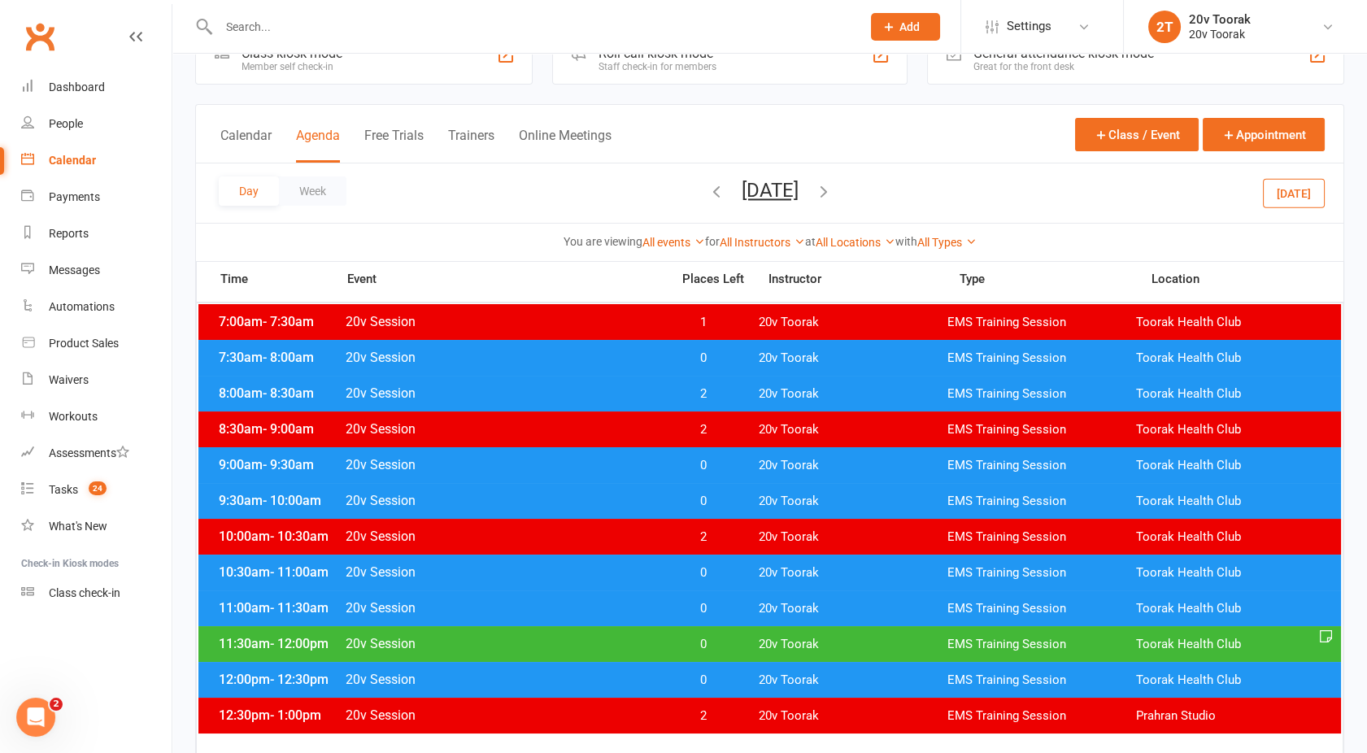
scroll to position [95, 0]
